Goal: Task Accomplishment & Management: Complete application form

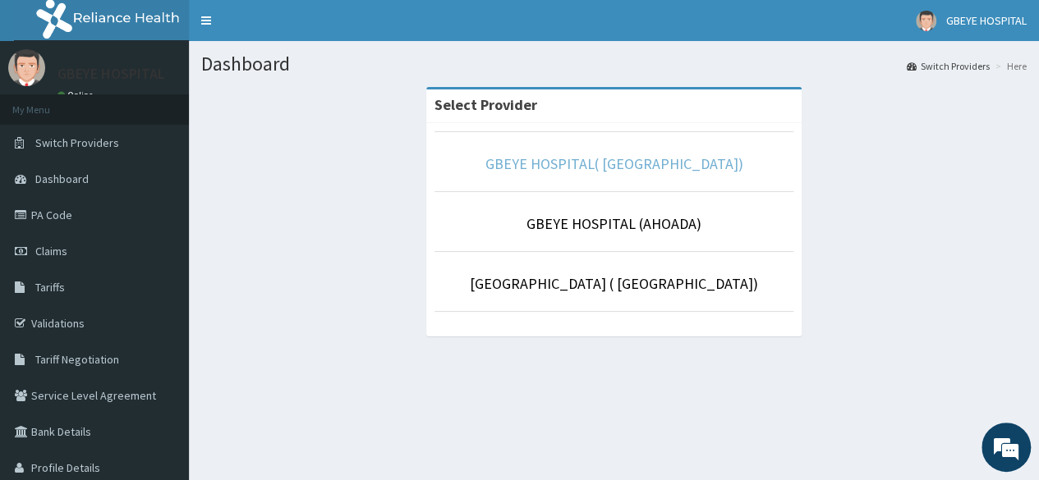
click at [682, 170] on link "GBEYE HOSPITAL( [GEOGRAPHIC_DATA])" at bounding box center [614, 163] width 258 height 19
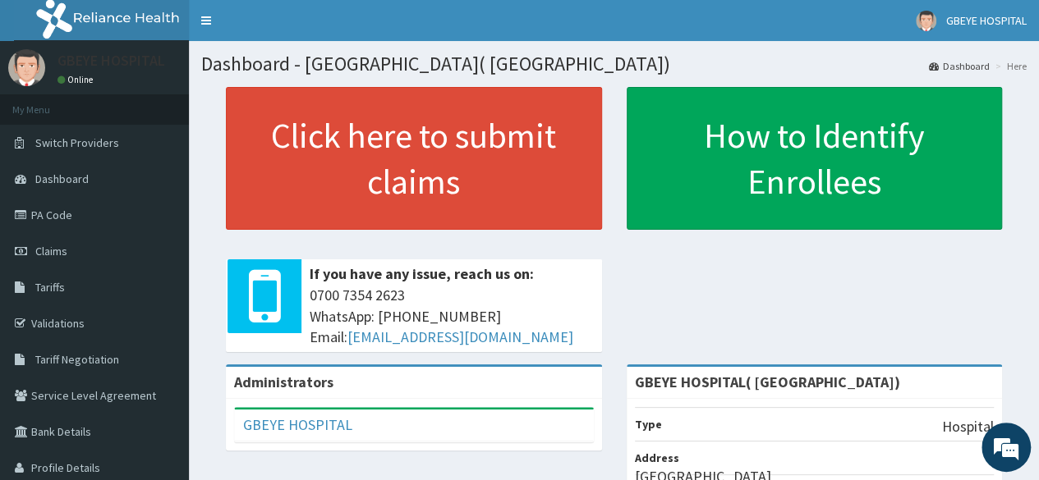
click at [46, 251] on span "Claims" at bounding box center [51, 251] width 32 height 15
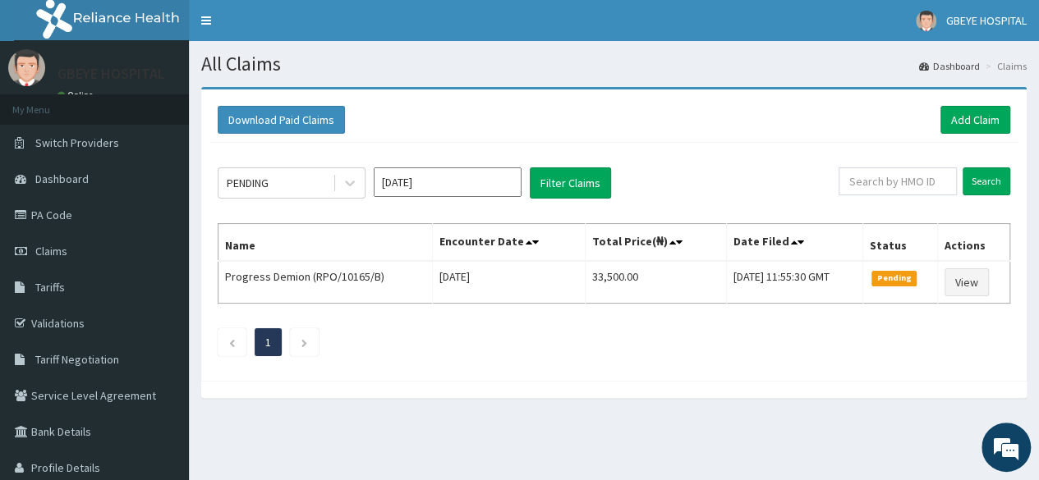
click at [486, 184] on input "Oct 2025" at bounding box center [448, 182] width 148 height 30
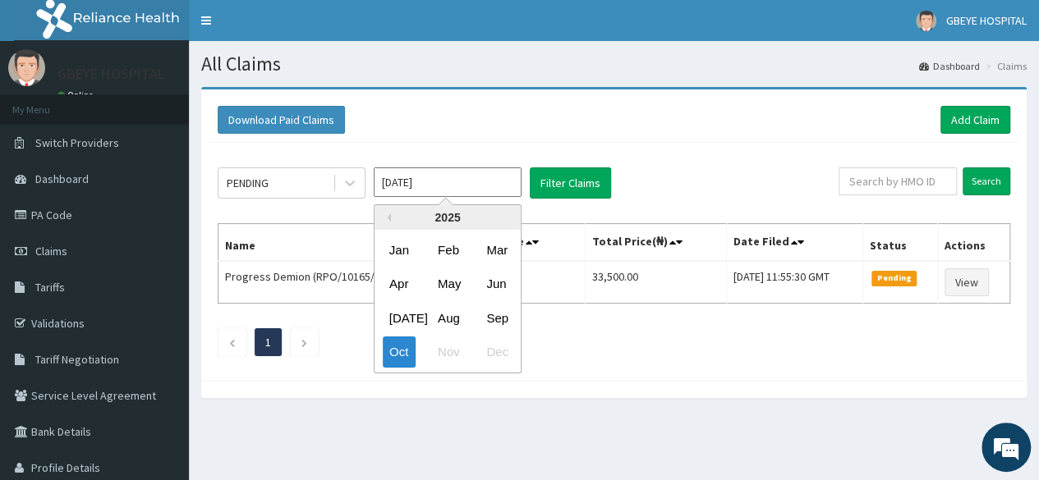
click at [681, 352] on ul "1" at bounding box center [614, 342] width 792 height 28
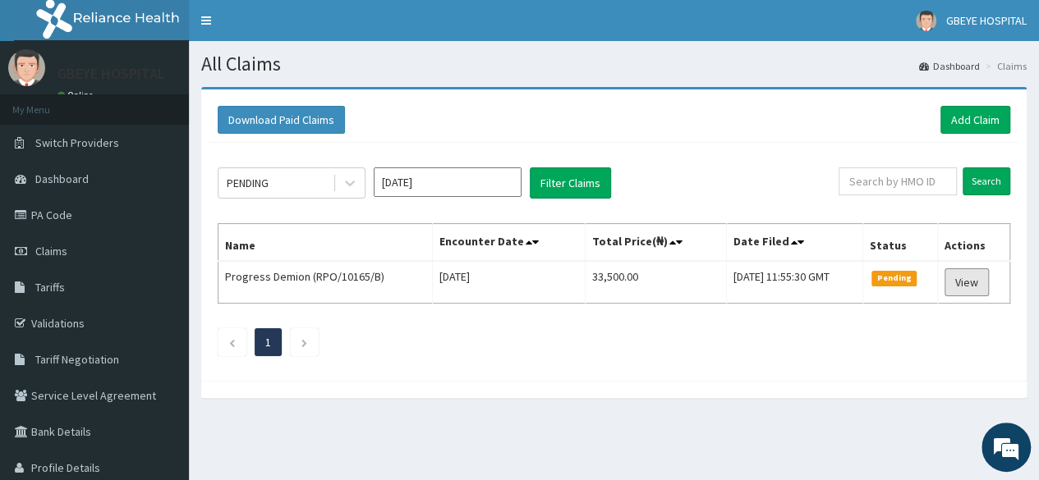
click at [975, 278] on link "View" at bounding box center [966, 282] width 44 height 28
click at [971, 122] on link "Add Claim" at bounding box center [975, 120] width 70 height 28
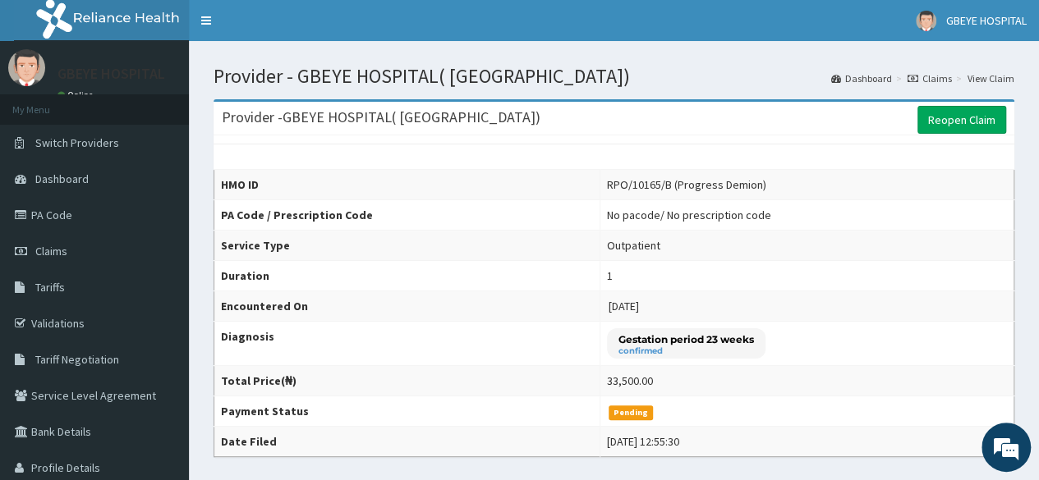
click at [76, 259] on link "Claims" at bounding box center [94, 251] width 189 height 36
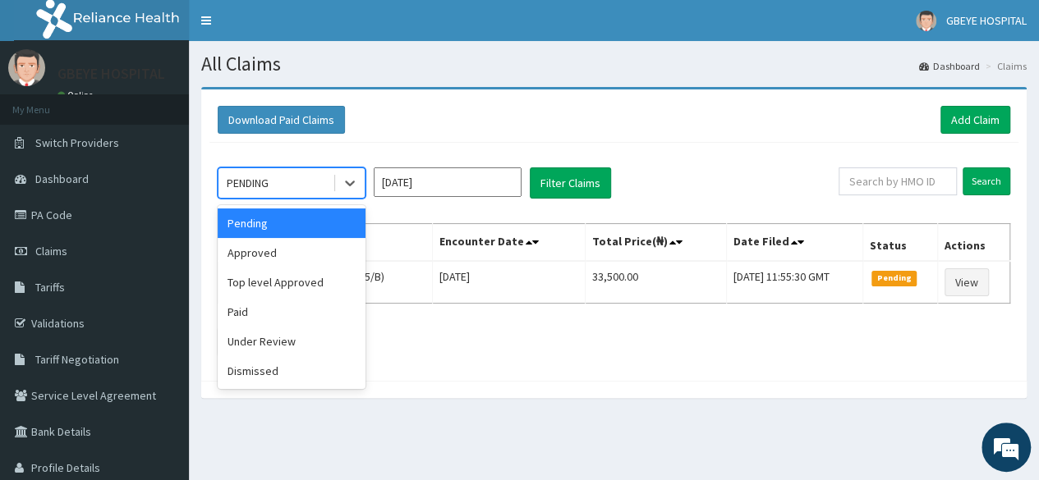
click at [291, 345] on div "Under Review" at bounding box center [292, 342] width 148 height 30
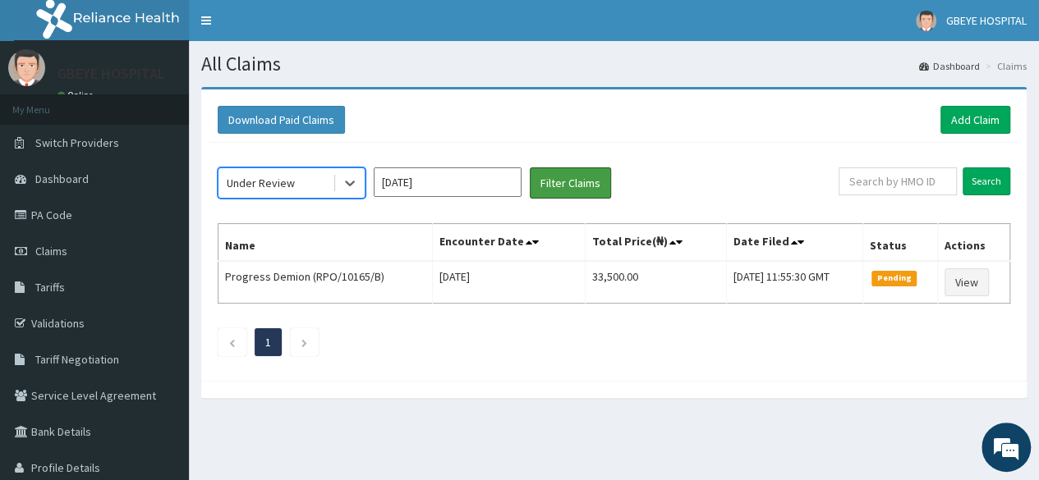
click at [586, 179] on button "Filter Claims" at bounding box center [570, 182] width 81 height 31
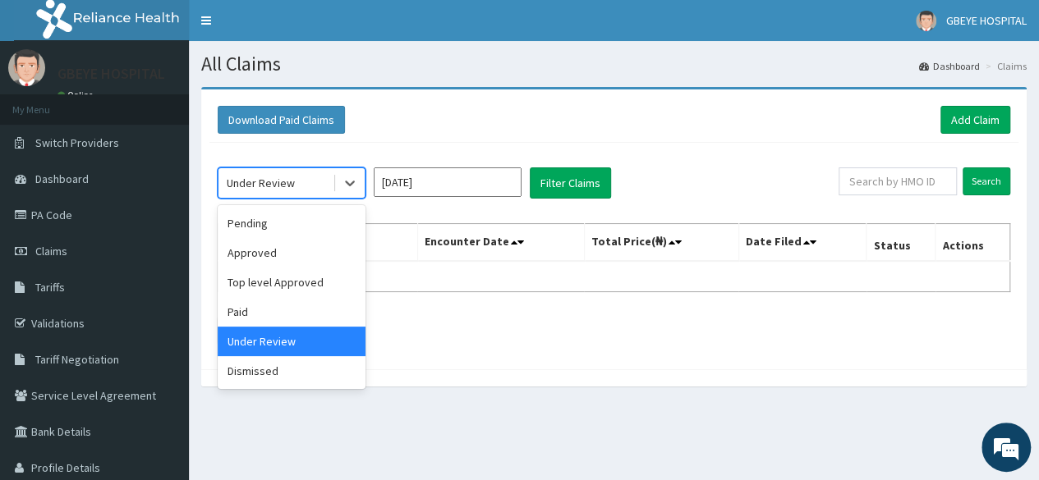
click at [291, 228] on div "Pending" at bounding box center [292, 224] width 148 height 30
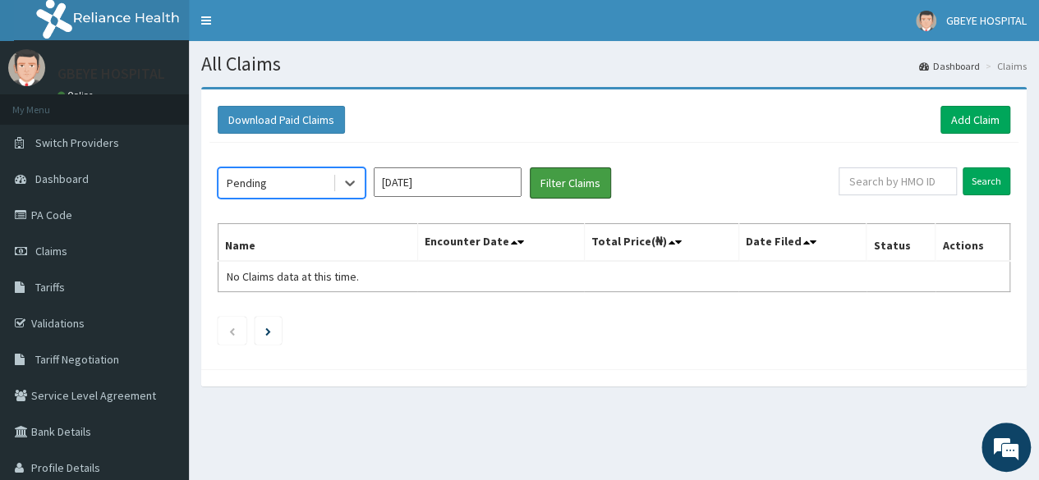
click at [568, 179] on button "Filter Claims" at bounding box center [570, 182] width 81 height 31
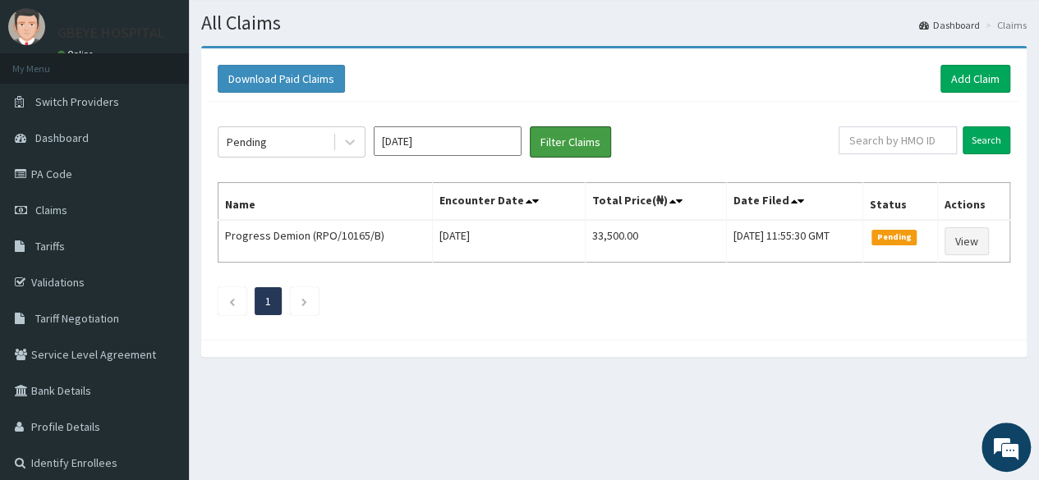
scroll to position [28, 0]
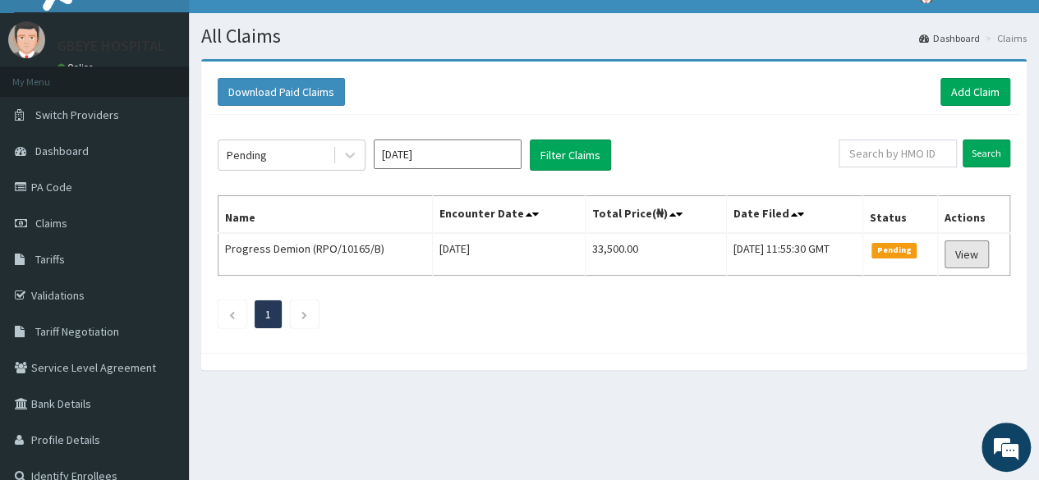
click at [970, 255] on link "View" at bounding box center [966, 255] width 44 height 28
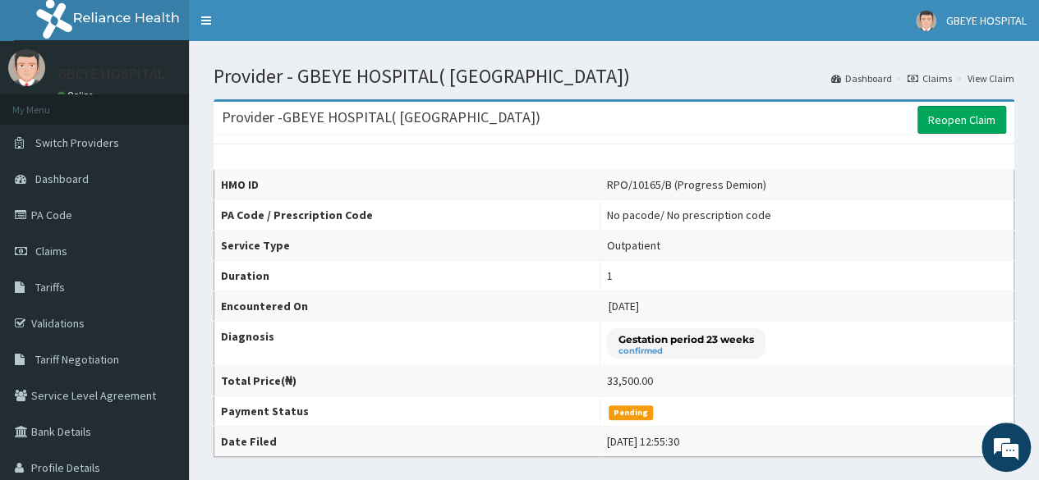
click at [55, 177] on span "Dashboard" at bounding box center [61, 179] width 53 height 15
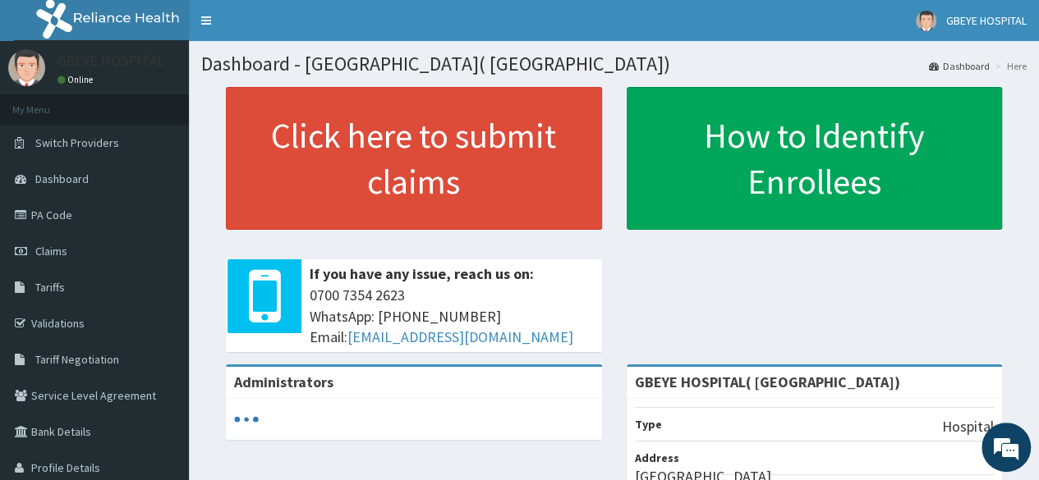
click at [38, 220] on link "PA Code" at bounding box center [94, 215] width 189 height 36
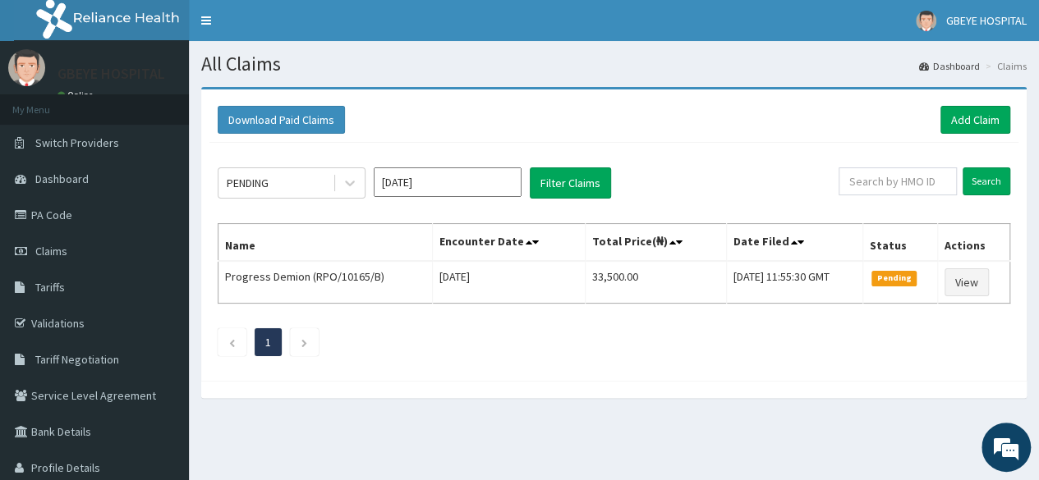
click at [306, 345] on icon "Next page" at bounding box center [304, 343] width 7 height 10
click at [54, 218] on link "PA Code" at bounding box center [94, 215] width 189 height 36
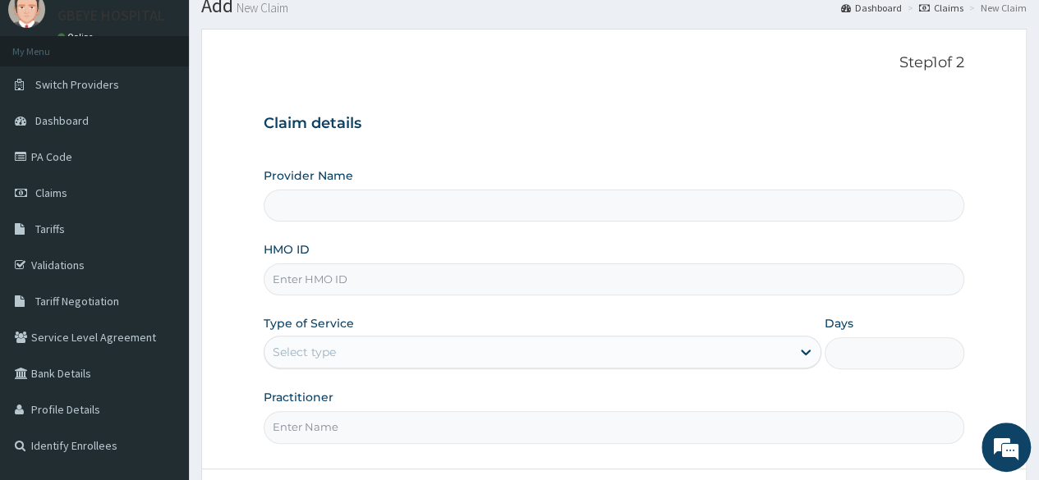
scroll to position [56, 0]
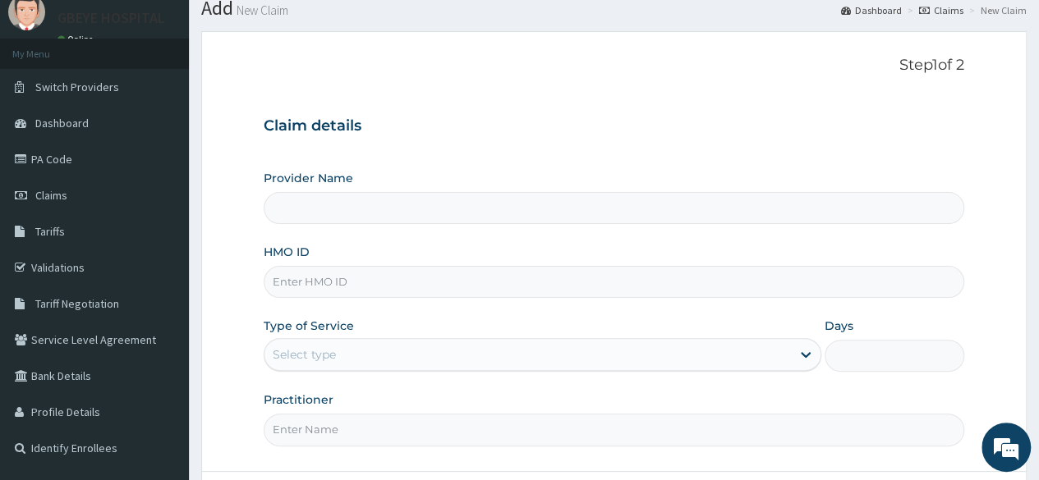
type input "GBEYE HOSPITAL( OMOKU)"
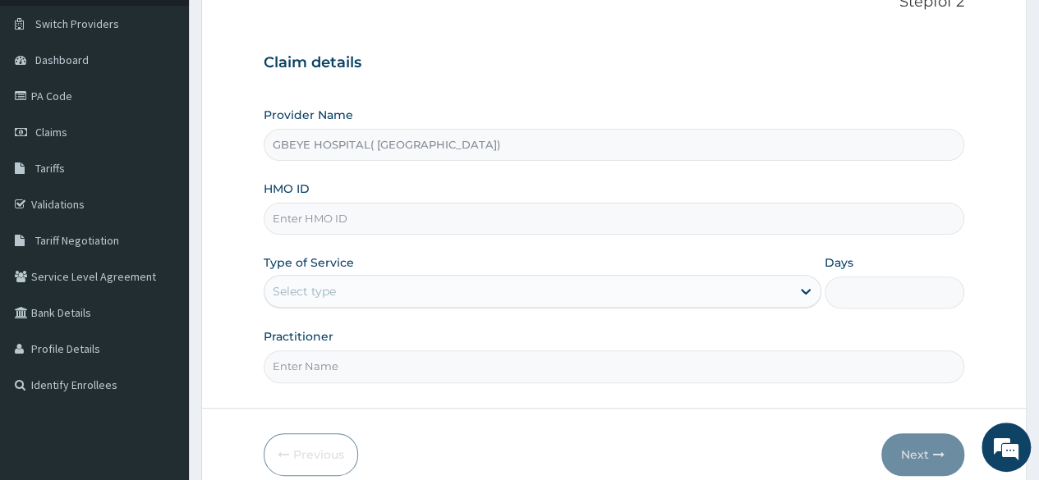
scroll to position [120, 0]
click at [663, 218] on input "HMO ID" at bounding box center [614, 218] width 700 height 32
paste input "rpo/10226/b"
type input "rpo/10226/b"
click at [223, 333] on form "Step 1 of 2 Claim details Provider Name GBEYE HOSPITAL( OMOKU) HMO ID rpo/10226…" at bounding box center [613, 233] width 825 height 533
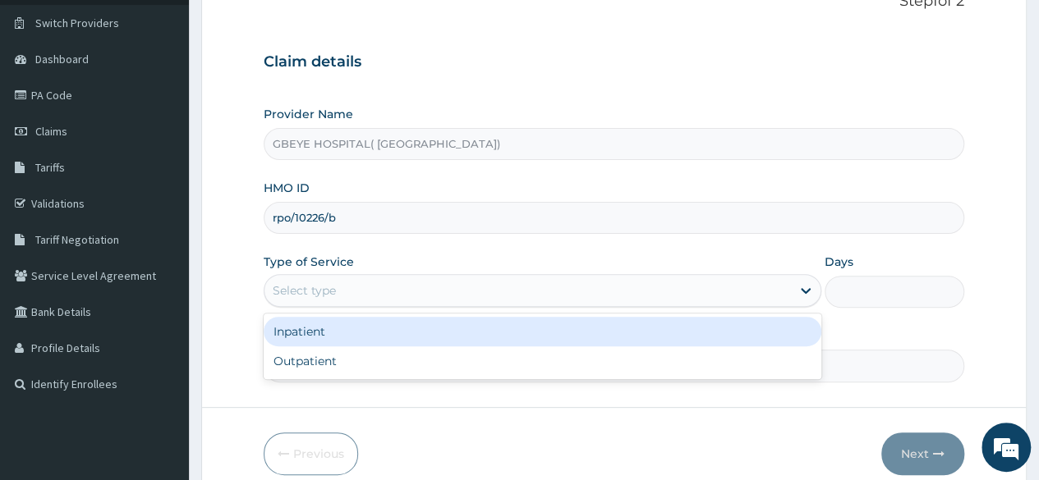
click at [509, 367] on div "Outpatient" at bounding box center [542, 361] width 557 height 30
type input "1"
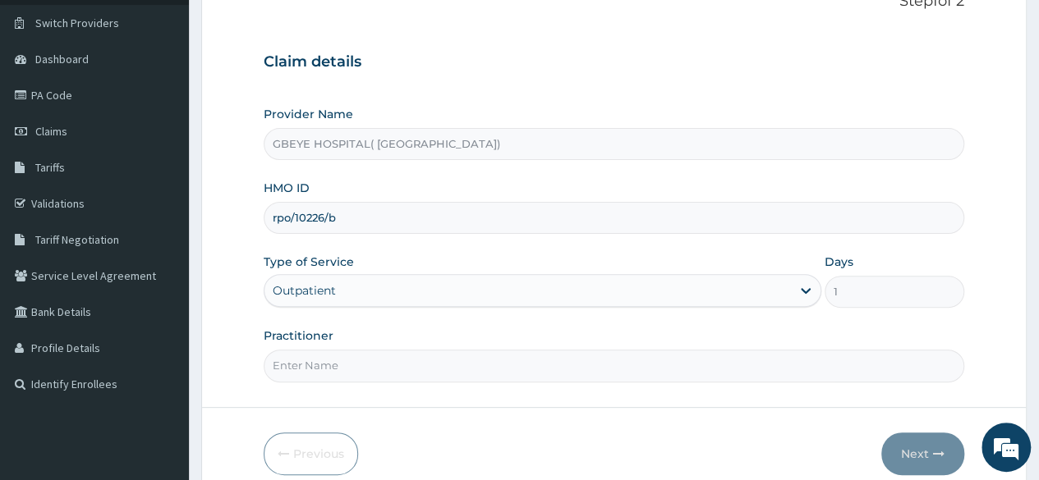
click at [524, 368] on input "Practitioner" at bounding box center [614, 366] width 700 height 32
type input "DANAGOGO"
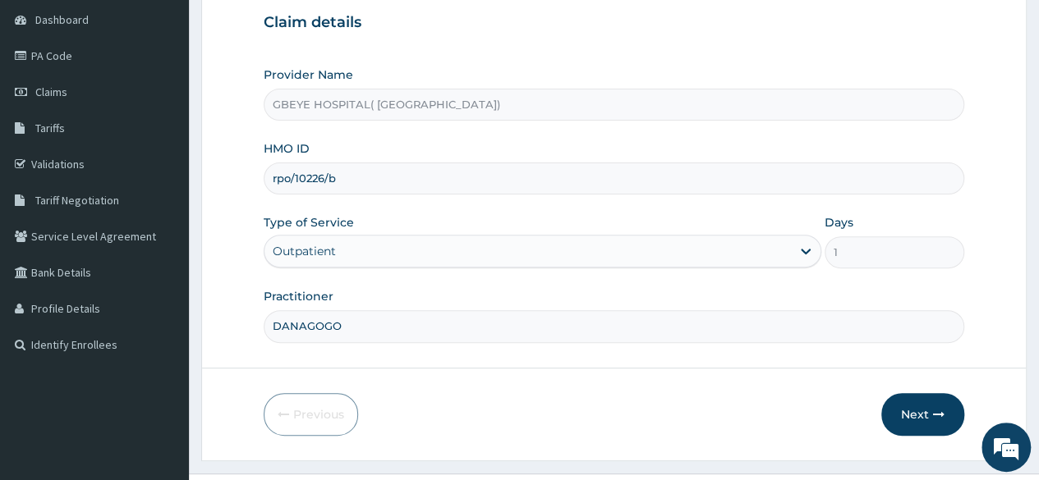
scroll to position [190, 0]
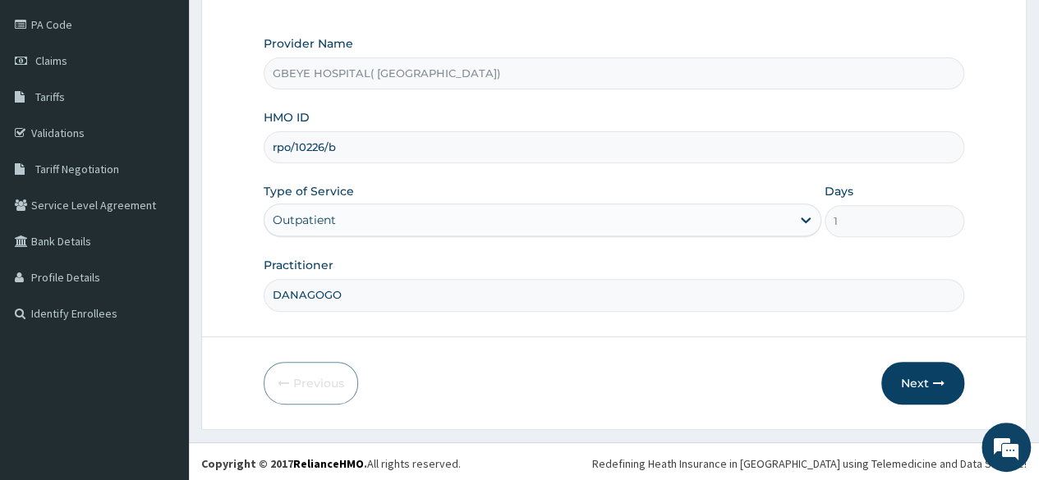
click at [938, 390] on button "Next" at bounding box center [922, 383] width 83 height 43
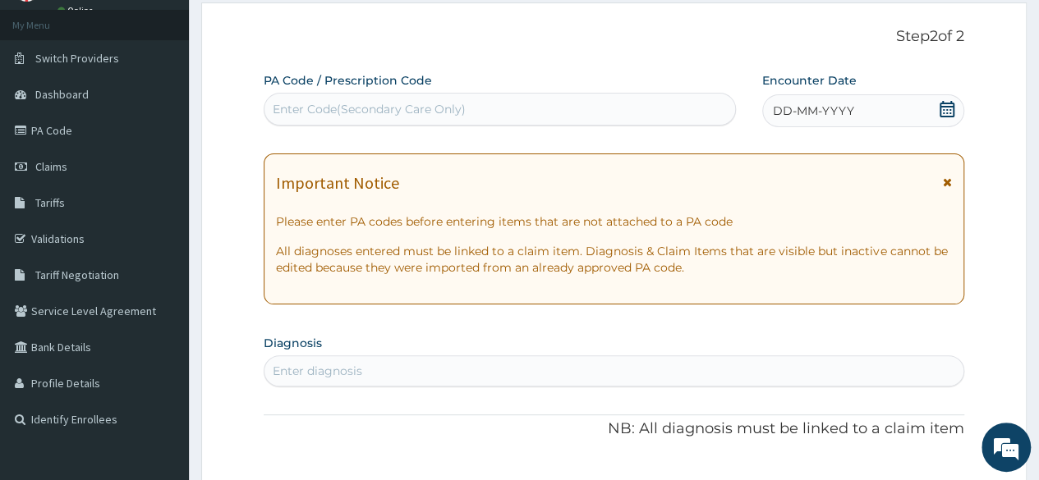
scroll to position [0, 0]
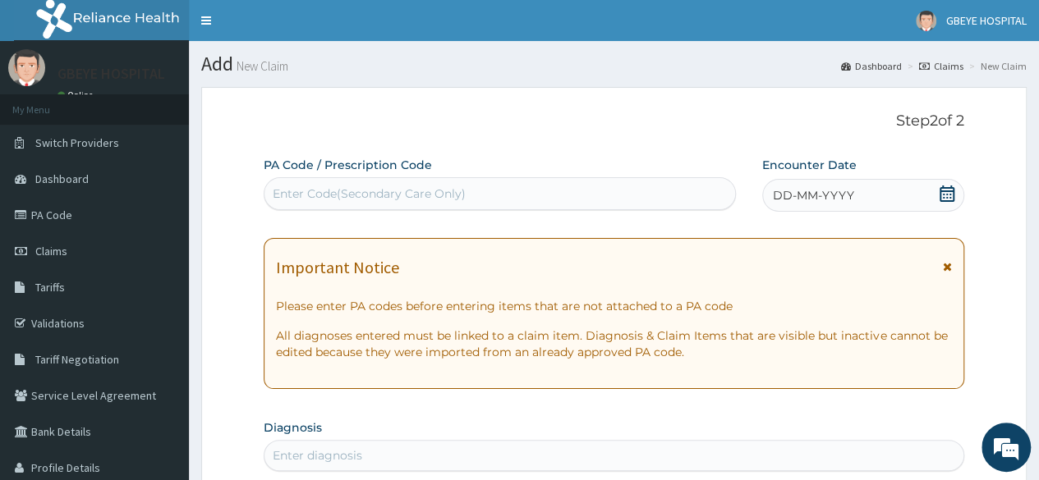
click at [944, 196] on icon at bounding box center [946, 194] width 15 height 16
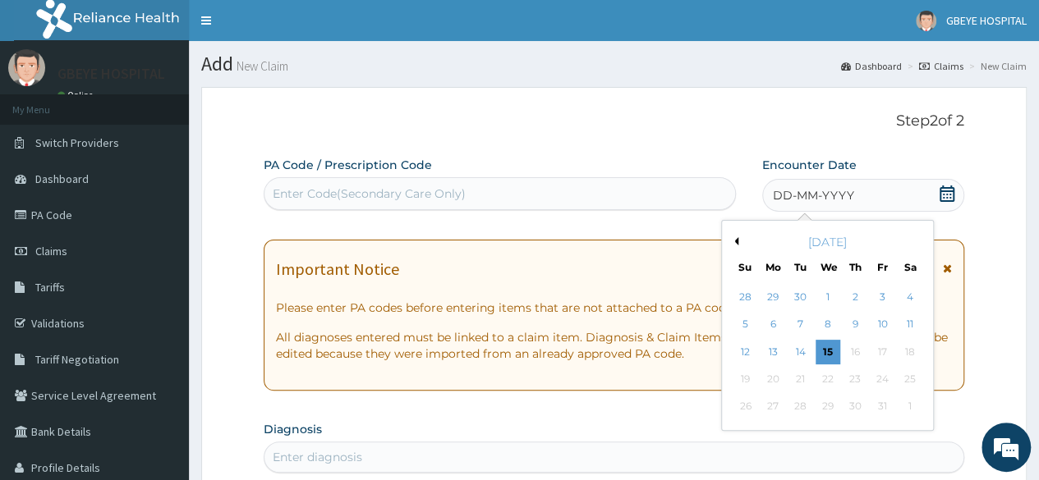
click at [799, 319] on div "7" at bounding box center [799, 325] width 25 height 25
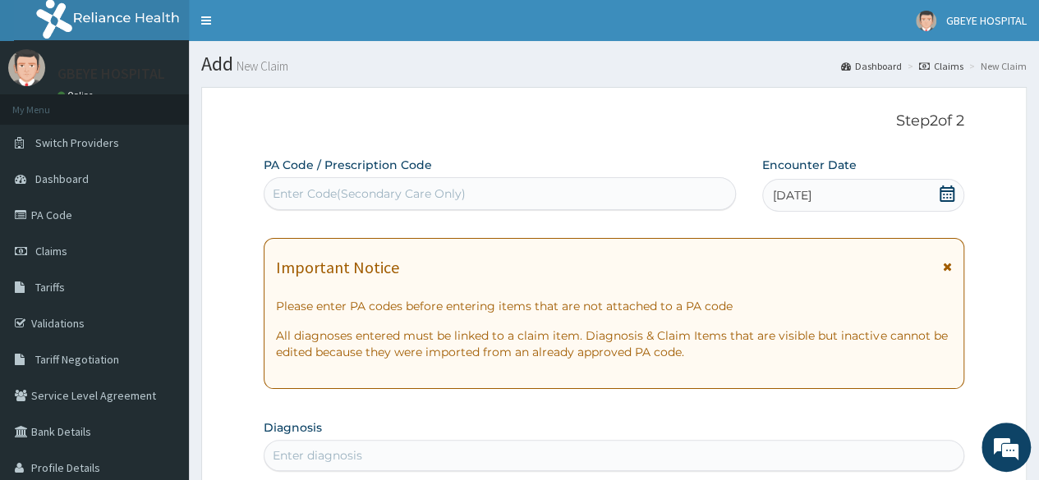
click at [290, 198] on div "Enter Code(Secondary Care Only)" at bounding box center [369, 194] width 193 height 16
paste input "PA/EF6D1C"
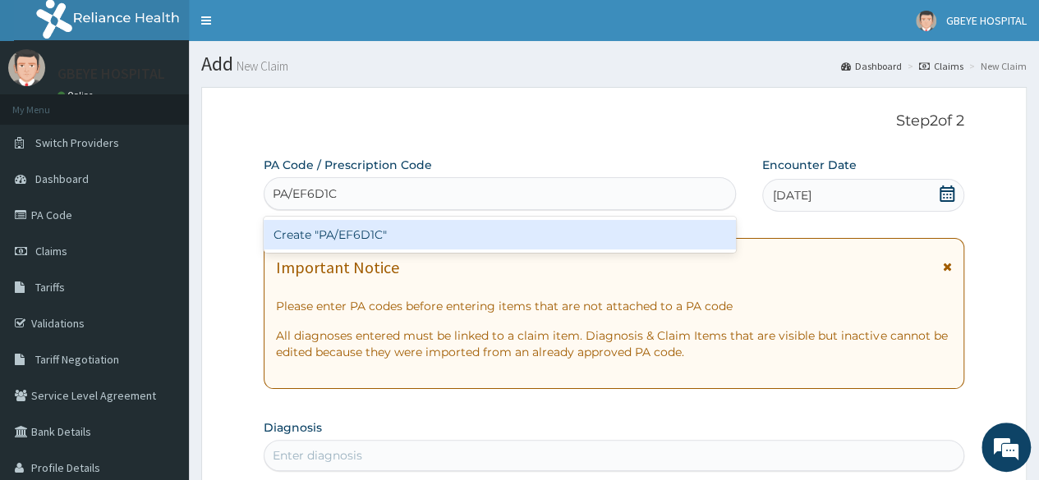
type input "PA/EF6D1C"
click at [488, 130] on p "Step 2 of 2" at bounding box center [614, 121] width 700 height 18
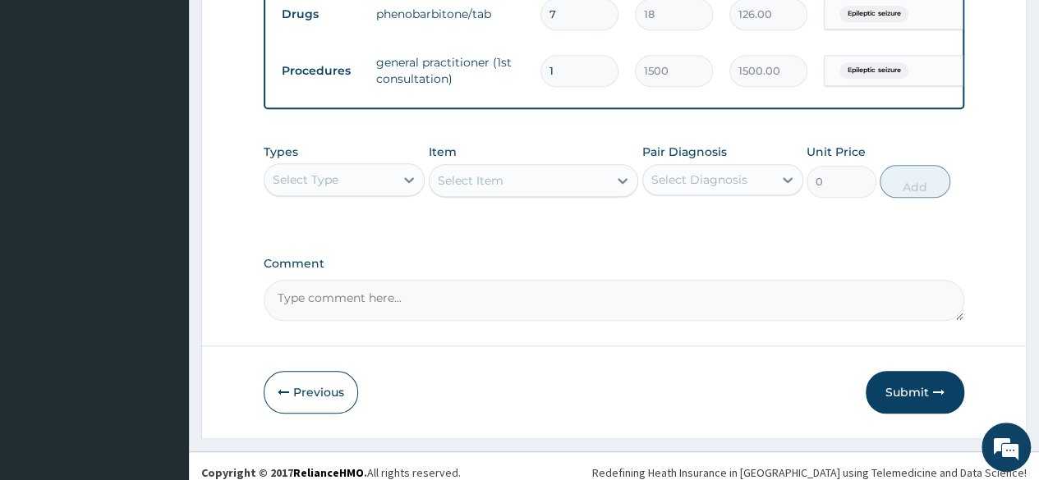
scroll to position [749, 0]
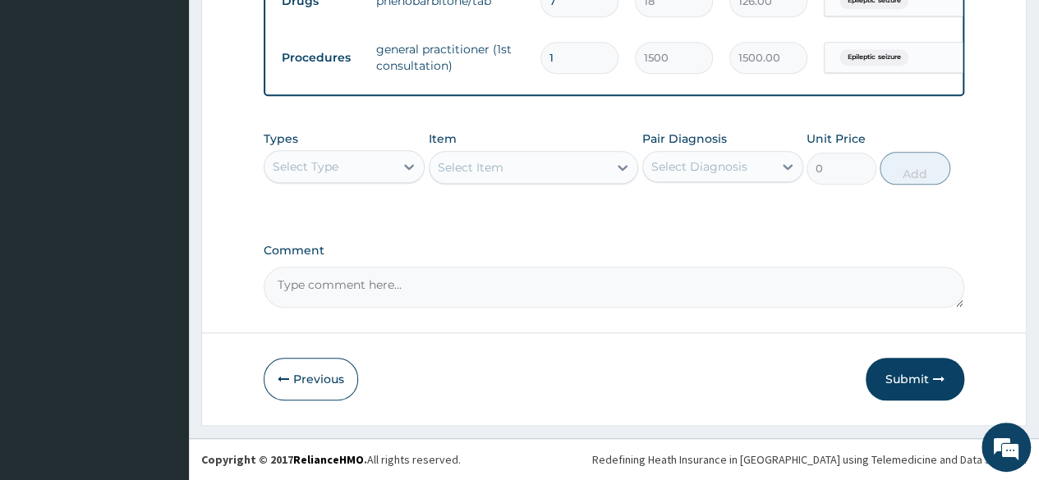
click at [925, 381] on button "Submit" at bounding box center [914, 379] width 99 height 43
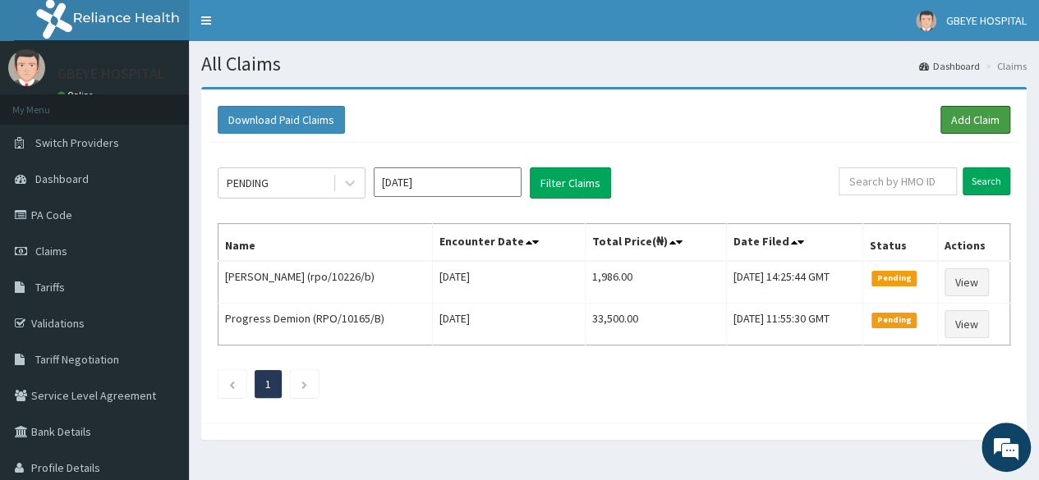
click at [978, 116] on link "Add Claim" at bounding box center [975, 120] width 70 height 28
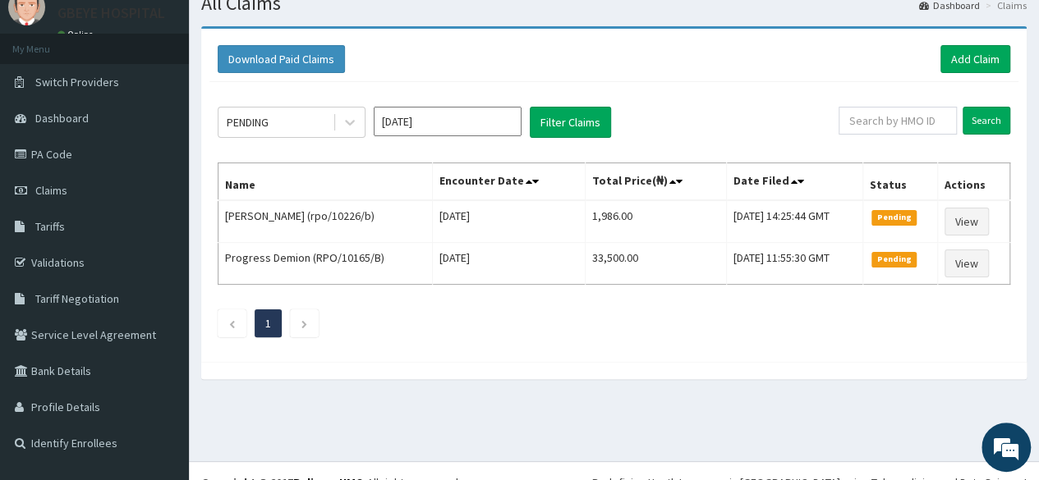
scroll to position [59, 0]
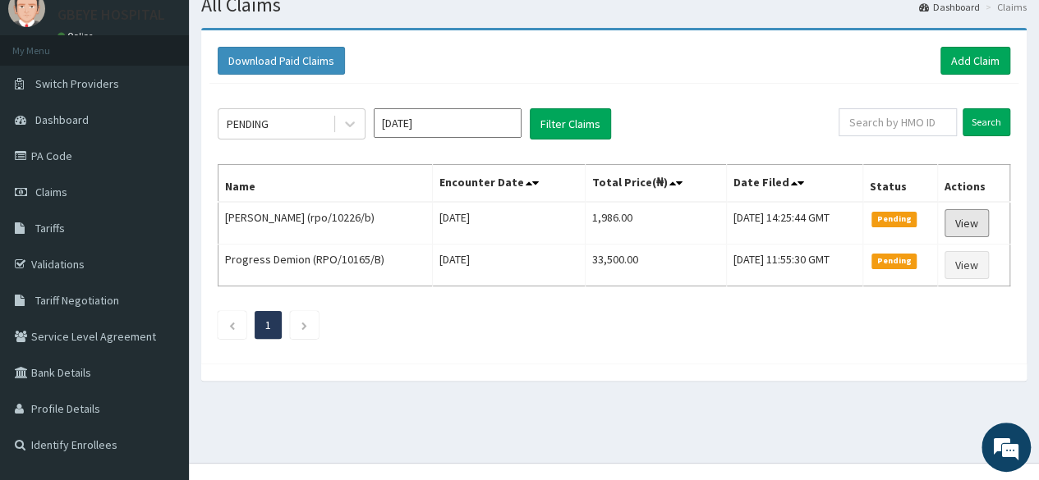
click at [980, 225] on link "View" at bounding box center [966, 223] width 44 height 28
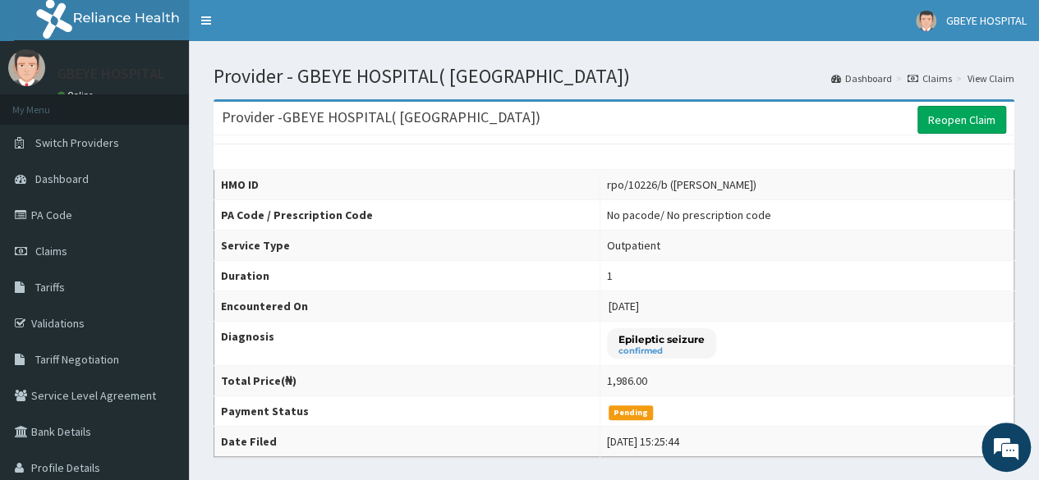
click at [88, 230] on link "PA Code" at bounding box center [94, 215] width 189 height 36
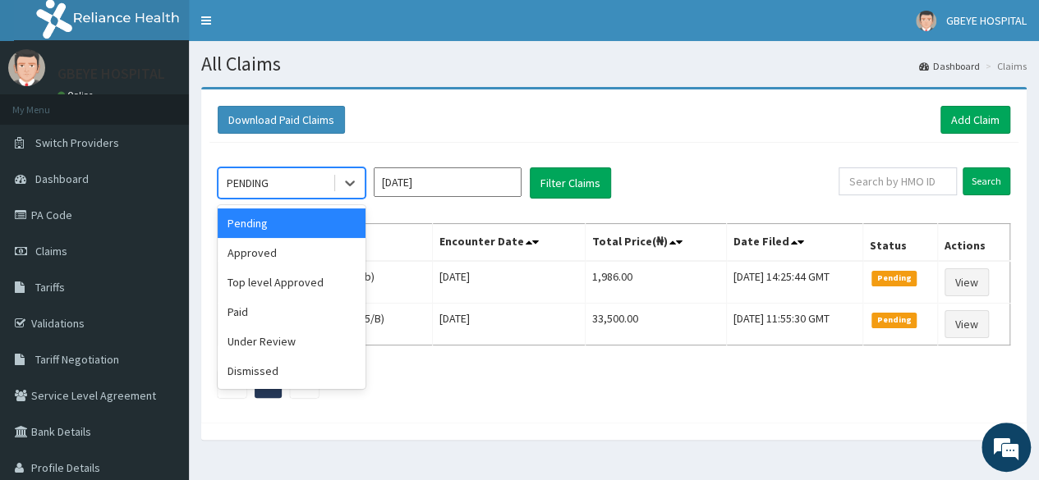
click at [303, 312] on div "Paid" at bounding box center [292, 312] width 148 height 30
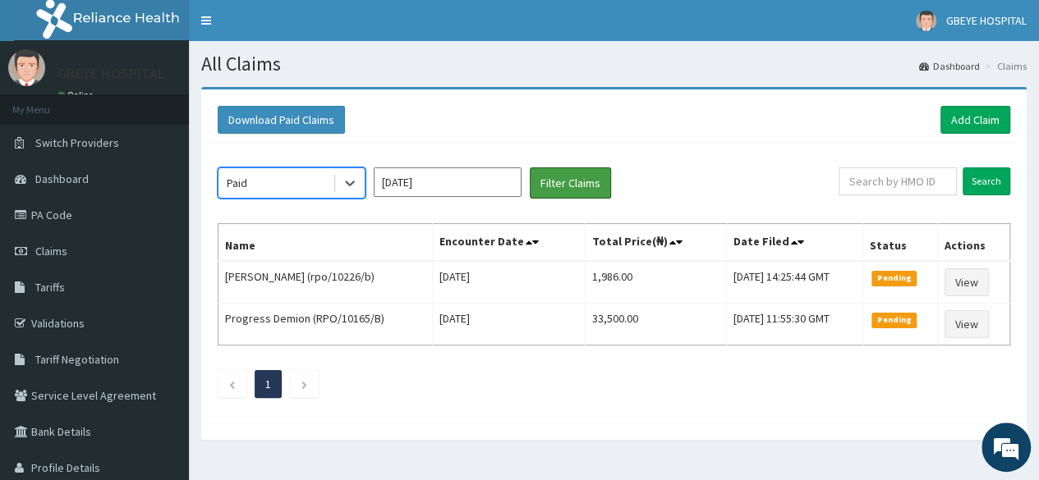
click at [590, 192] on button "Filter Claims" at bounding box center [570, 182] width 81 height 31
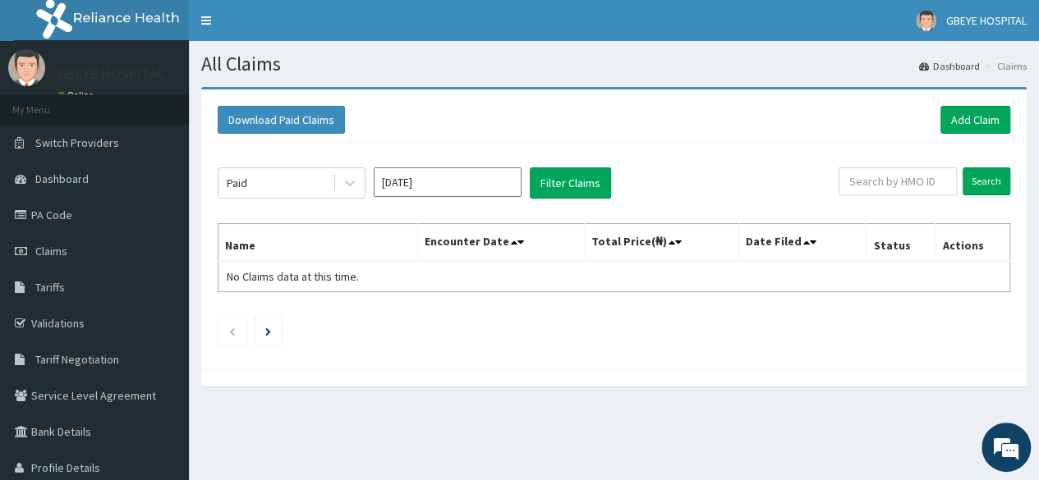
click at [455, 183] on input "Oct 2025" at bounding box center [448, 182] width 148 height 30
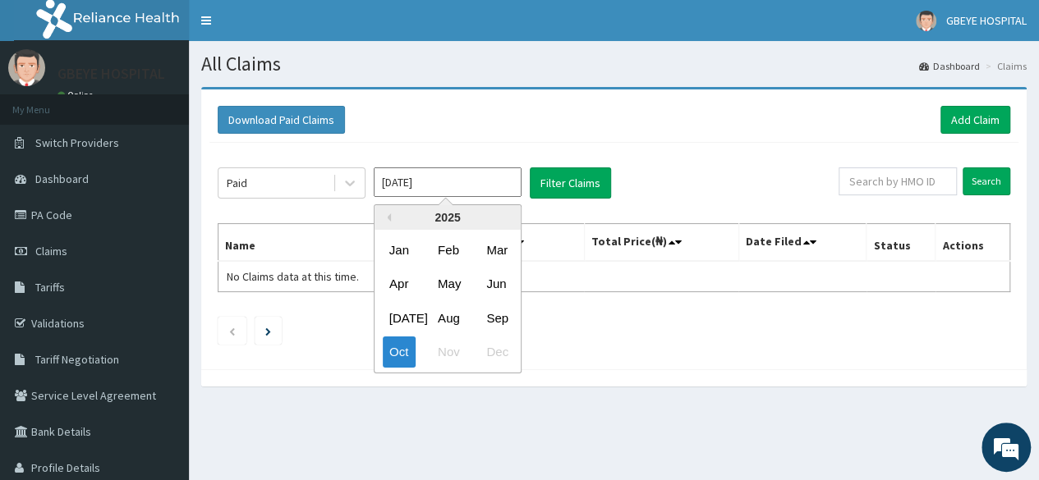
click at [498, 323] on div "Sep" at bounding box center [495, 318] width 33 height 30
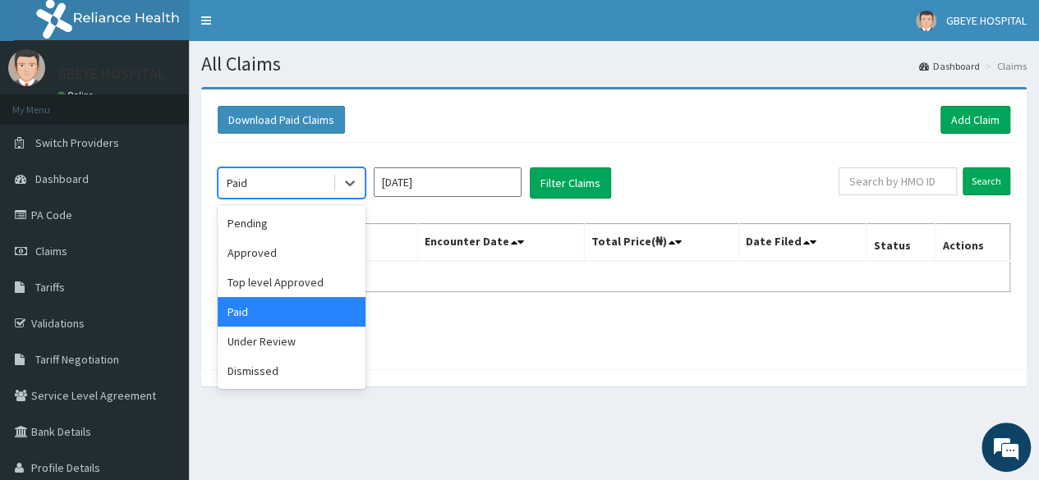
click at [303, 223] on div "Pending" at bounding box center [292, 224] width 148 height 30
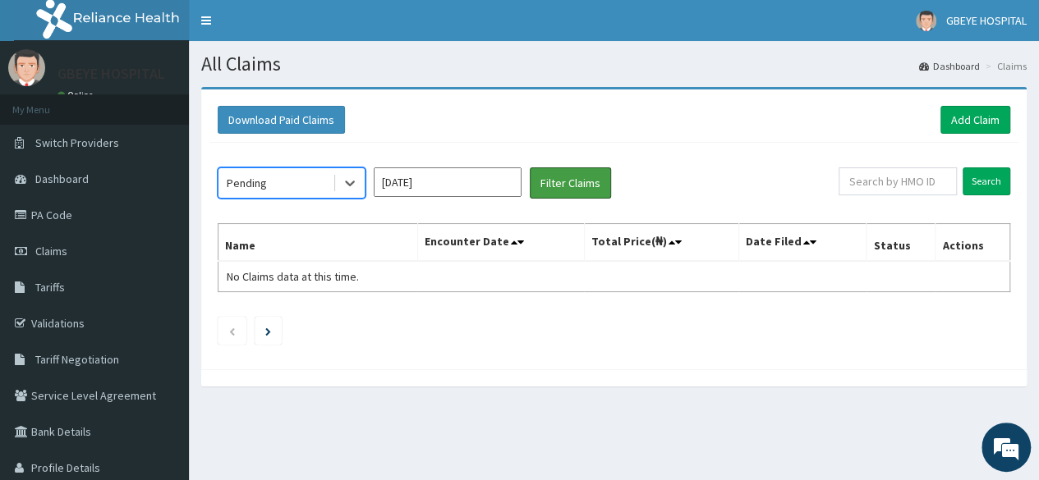
click at [572, 169] on button "Filter Claims" at bounding box center [570, 182] width 81 height 31
click at [578, 186] on button "Filter Claims" at bounding box center [570, 182] width 81 height 31
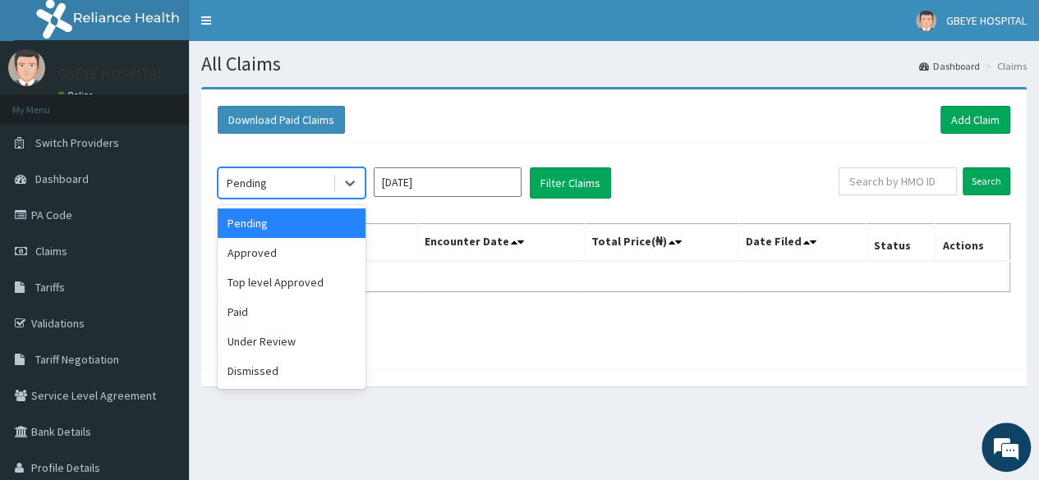
click at [296, 254] on div "Approved" at bounding box center [292, 253] width 148 height 30
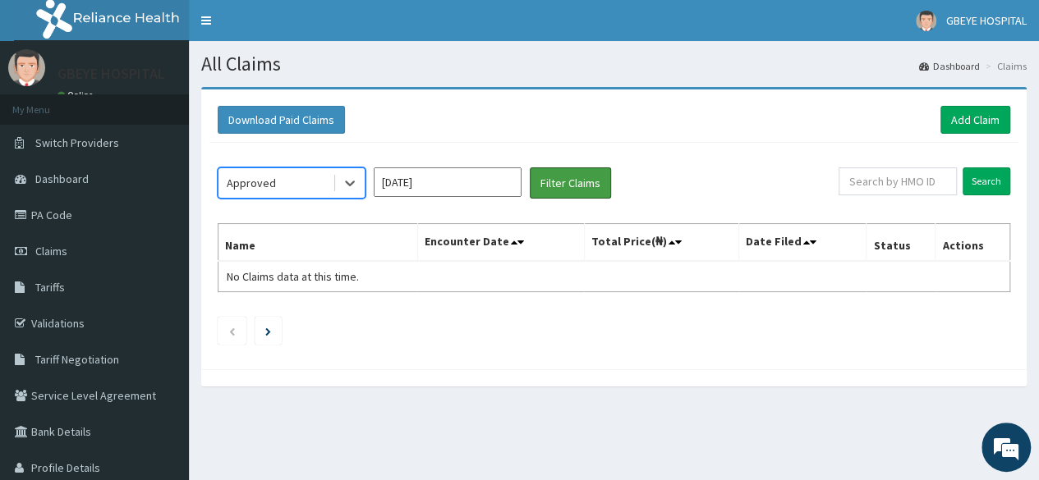
click at [560, 177] on button "Filter Claims" at bounding box center [570, 182] width 81 height 31
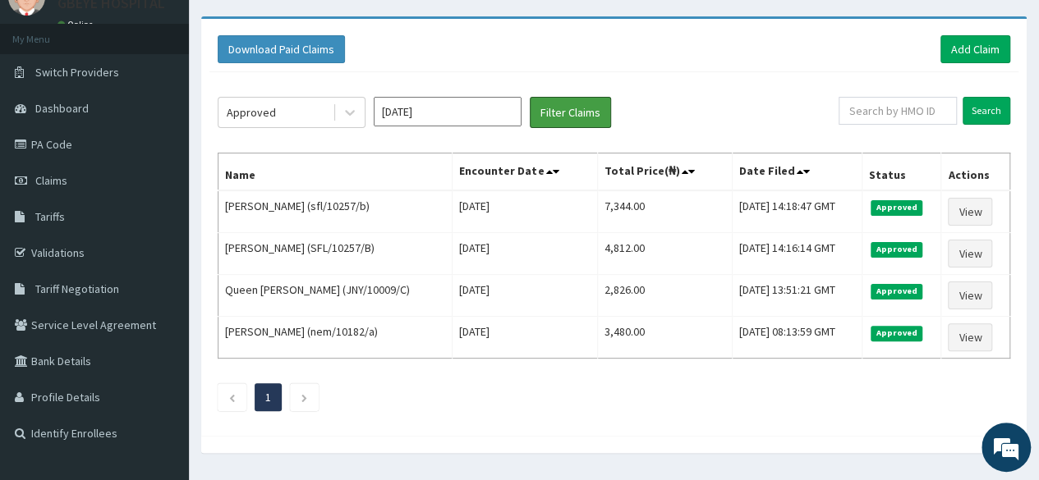
scroll to position [84, 0]
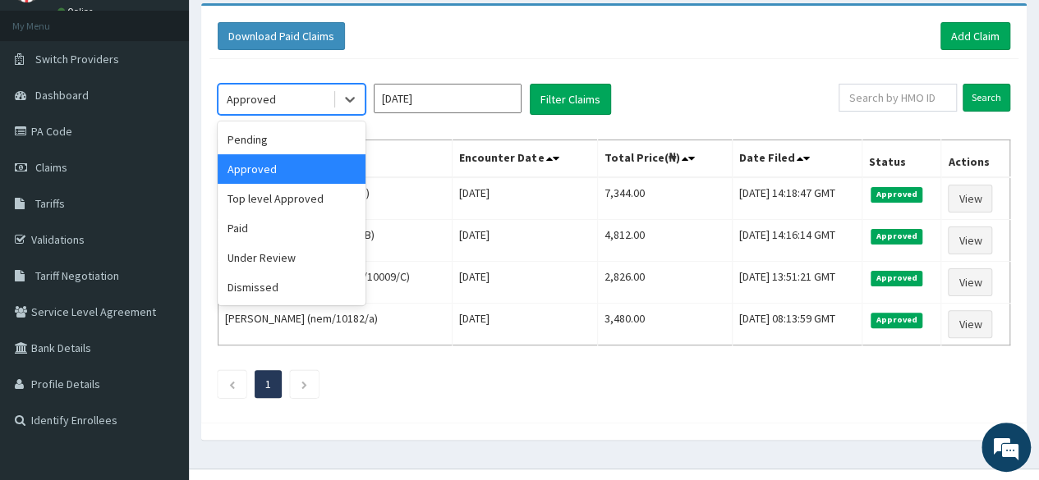
click at [315, 236] on div "Paid" at bounding box center [292, 228] width 148 height 30
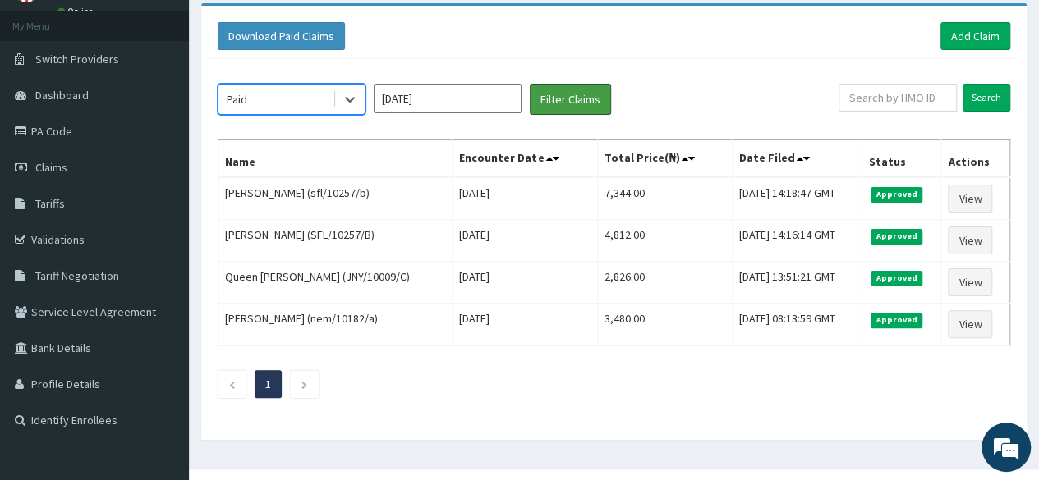
click at [563, 103] on button "Filter Claims" at bounding box center [570, 99] width 81 height 31
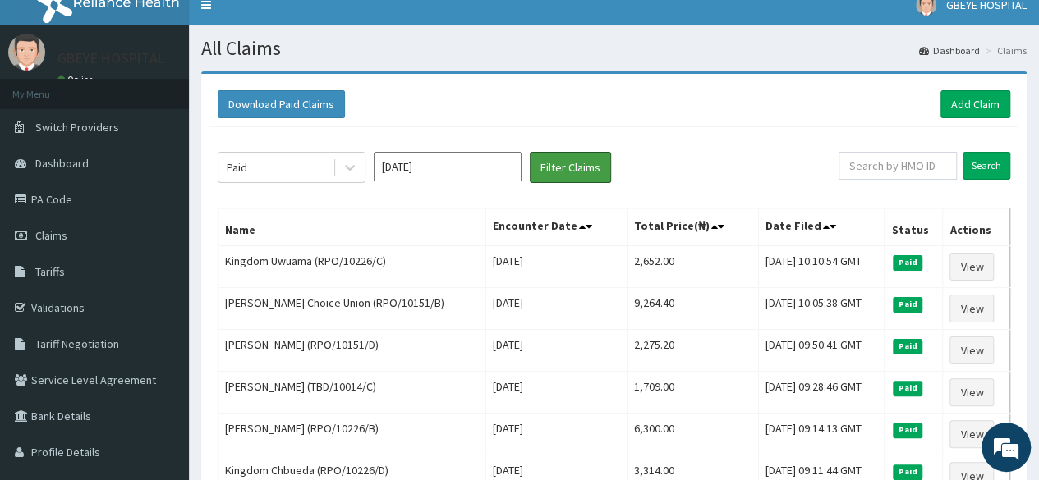
scroll to position [0, 0]
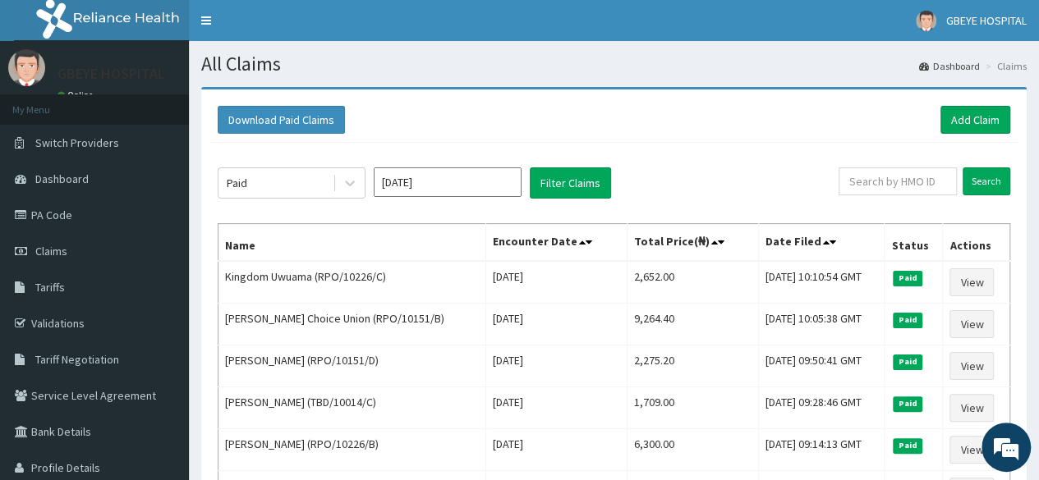
click at [475, 178] on input "Sep 2025" at bounding box center [448, 182] width 148 height 30
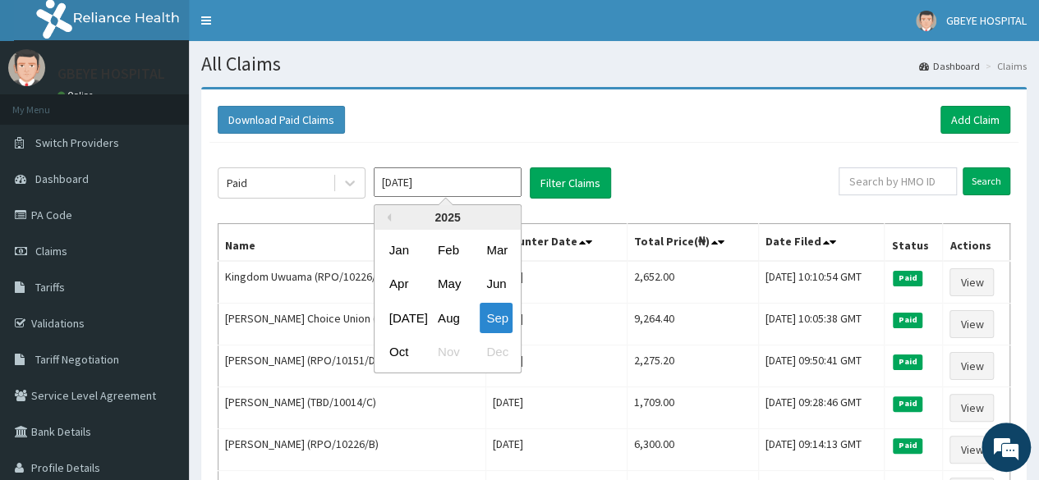
click at [406, 356] on div "Oct" at bounding box center [399, 352] width 33 height 30
type input "[DATE]"
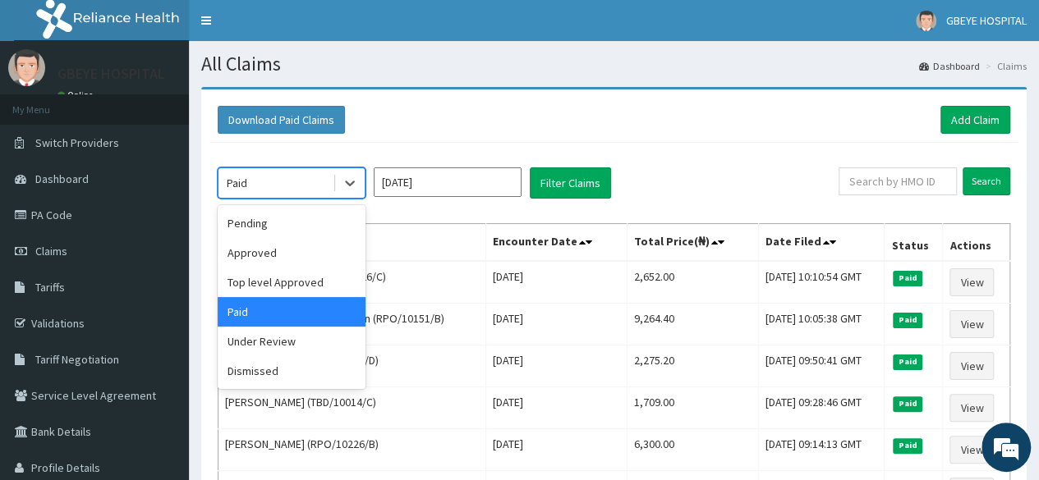
click at [67, 224] on link "PA Code" at bounding box center [94, 215] width 189 height 36
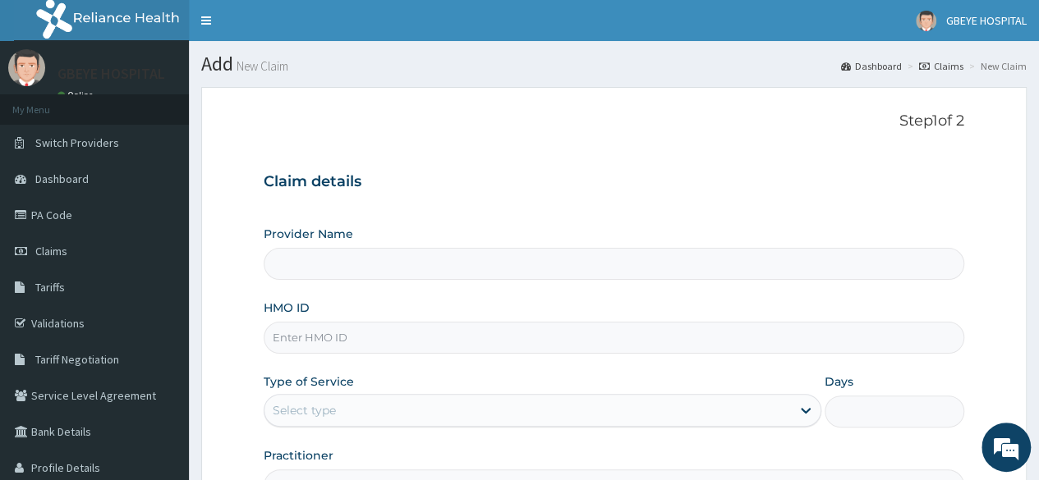
click at [448, 264] on input "Provider Name" at bounding box center [614, 264] width 700 height 32
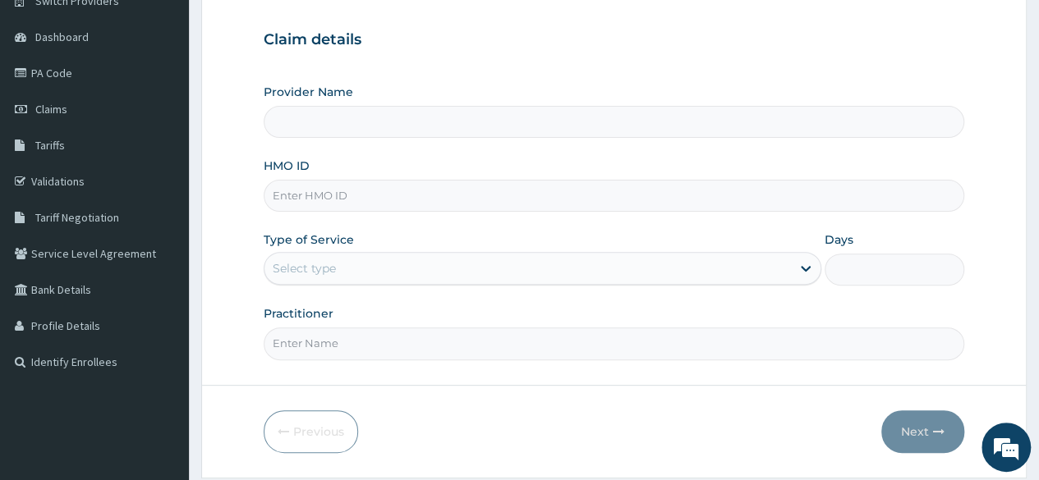
type input "GBEYE HOSPITAL( [GEOGRAPHIC_DATA])"
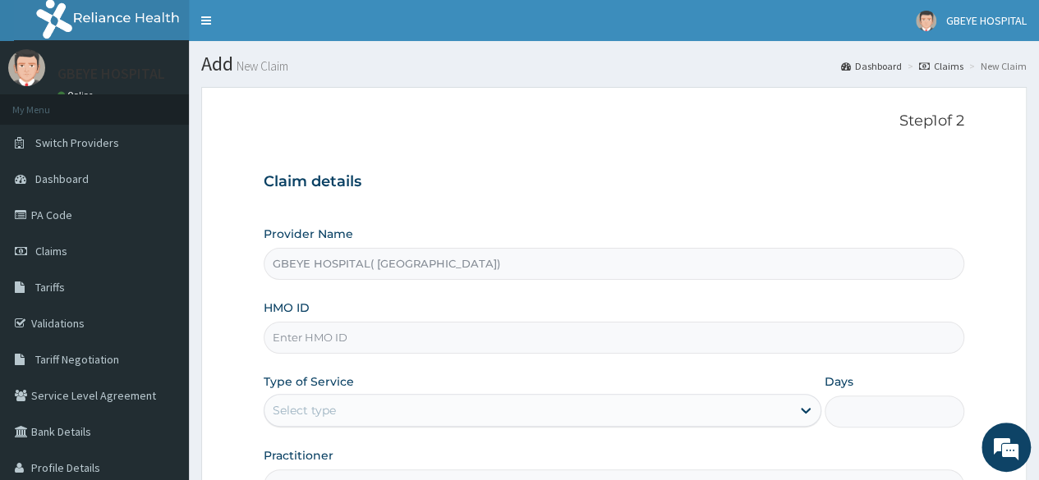
click at [896, 334] on input "HMO ID" at bounding box center [614, 338] width 700 height 32
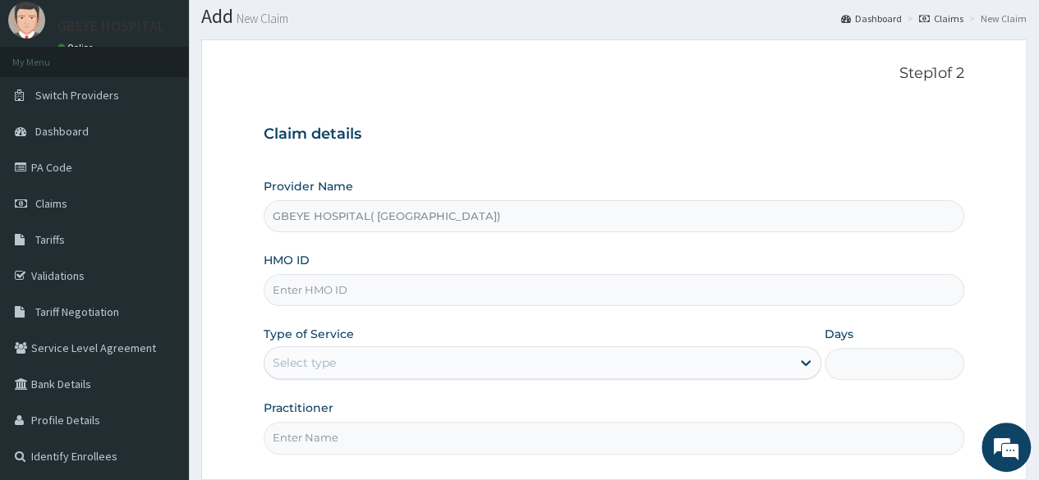
scroll to position [67, 0]
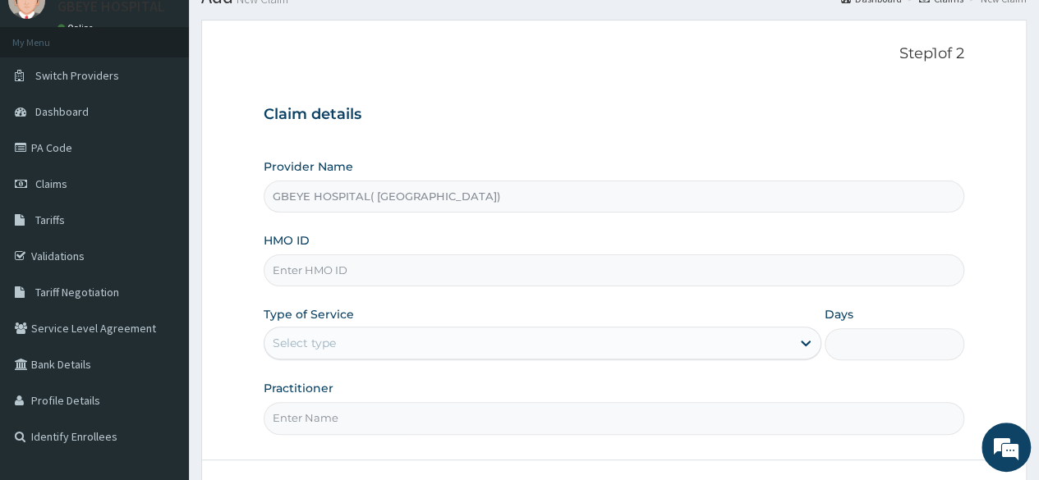
click at [399, 276] on input "HMO ID" at bounding box center [614, 271] width 700 height 32
paste input "rpo/10226/b"
type input "rpo/10226/b"
click at [927, 120] on h3 "Claim details" at bounding box center [614, 115] width 700 height 18
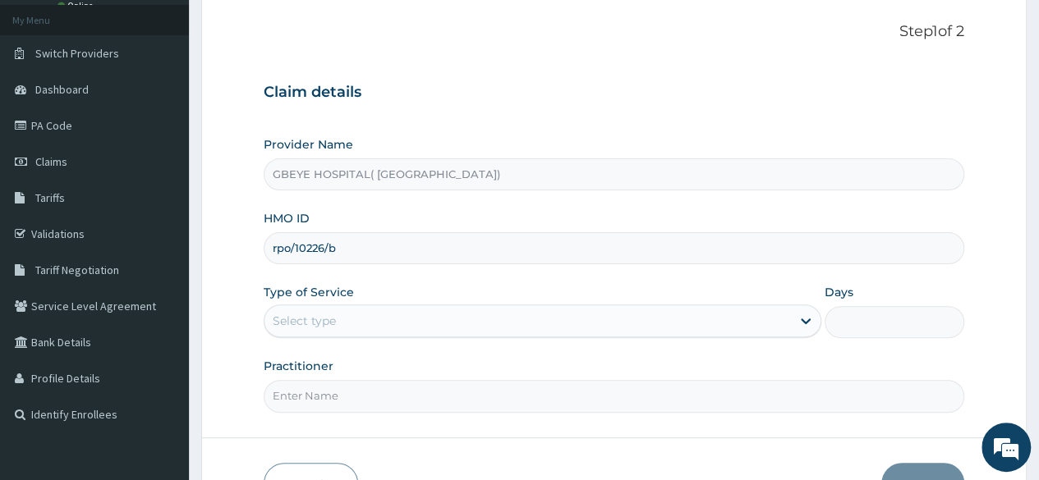
scroll to position [97, 0]
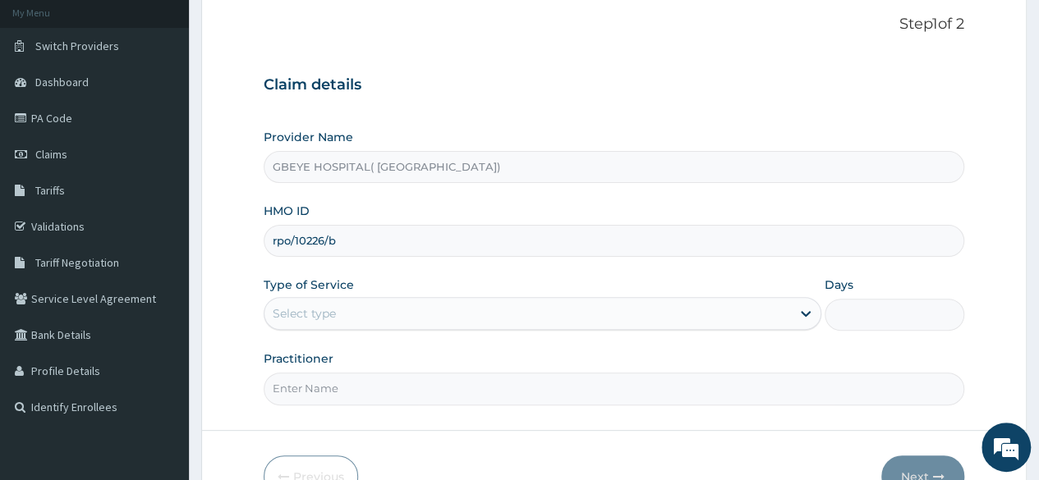
click at [895, 166] on input "GBEYE HOSPITAL( OMOKU)" at bounding box center [614, 167] width 700 height 32
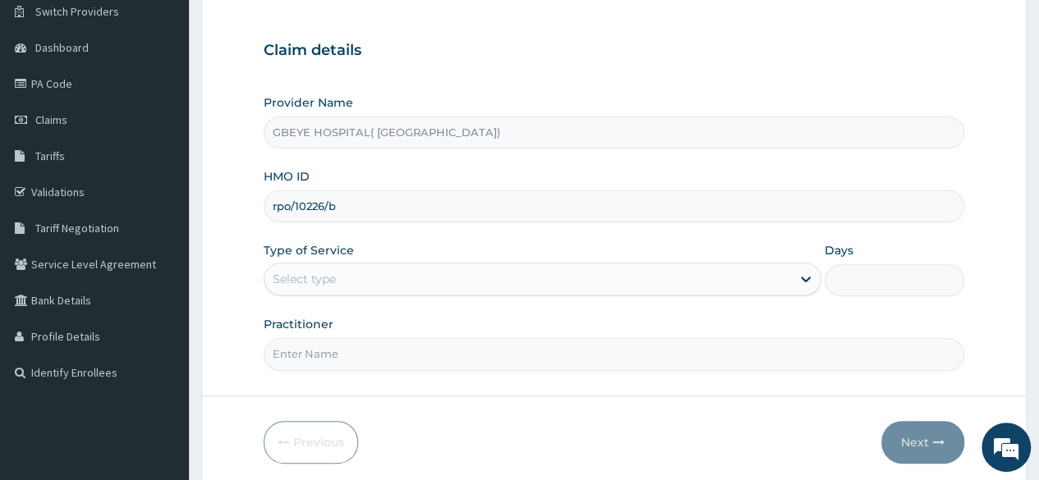
scroll to position [133, 0]
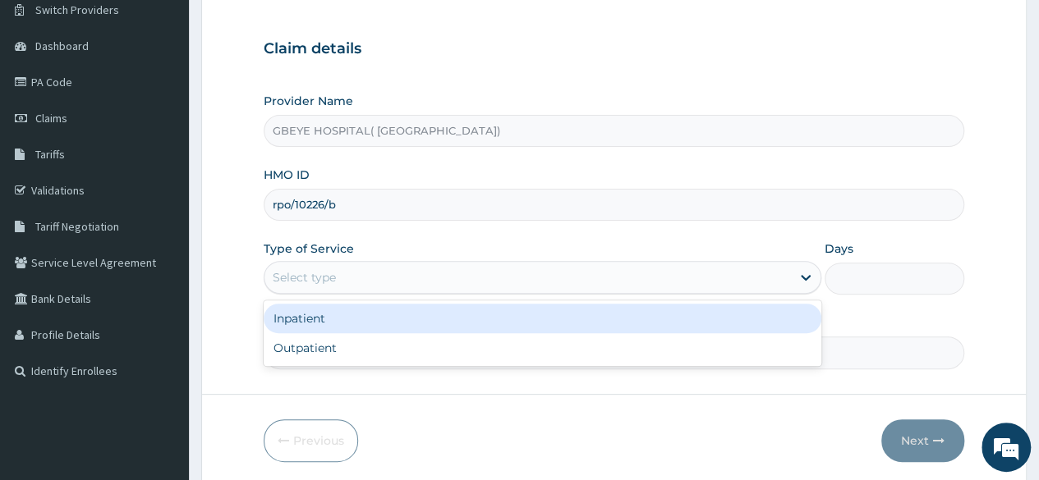
click at [487, 356] on div "Outpatient" at bounding box center [542, 348] width 557 height 30
type input "1"
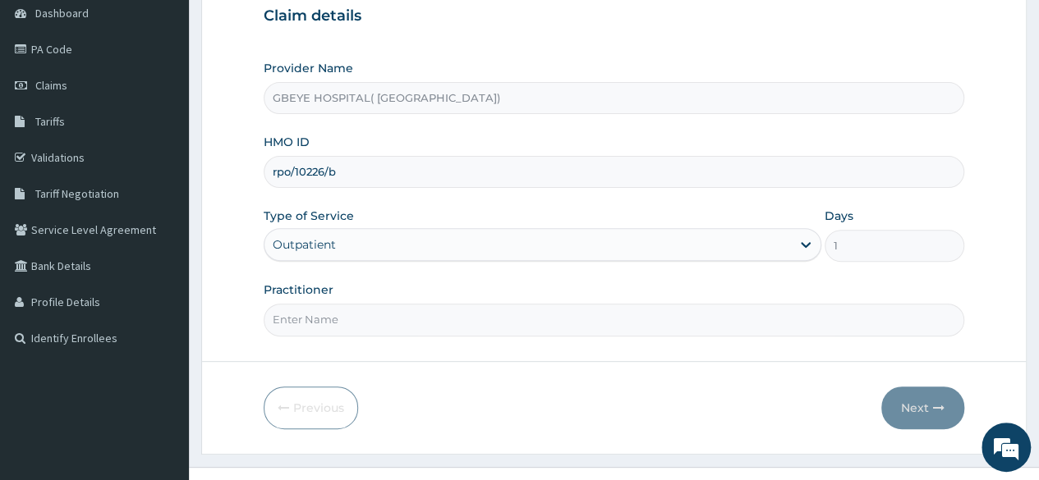
scroll to position [190, 0]
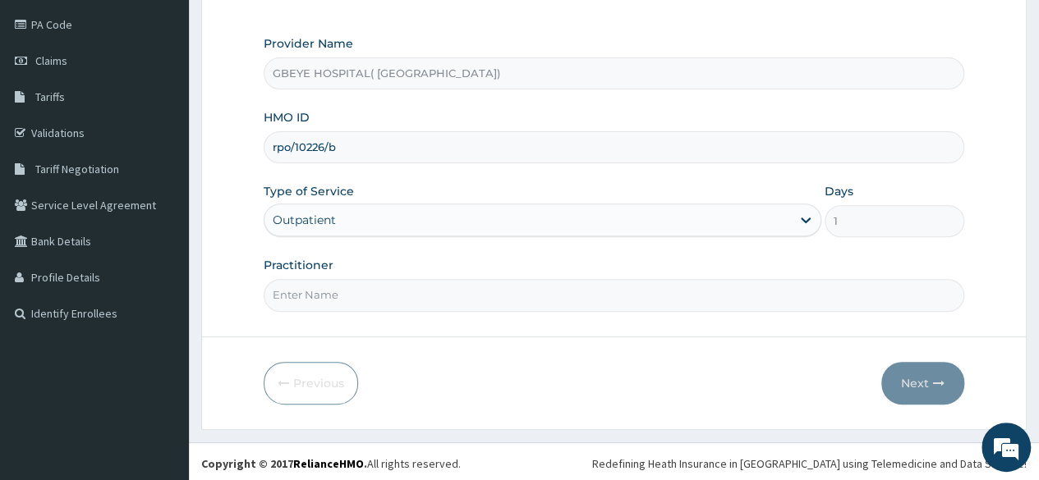
click at [708, 299] on input "Practitioner" at bounding box center [614, 295] width 700 height 32
type input "DANAGOGO"
click at [945, 378] on button "Next" at bounding box center [922, 383] width 83 height 43
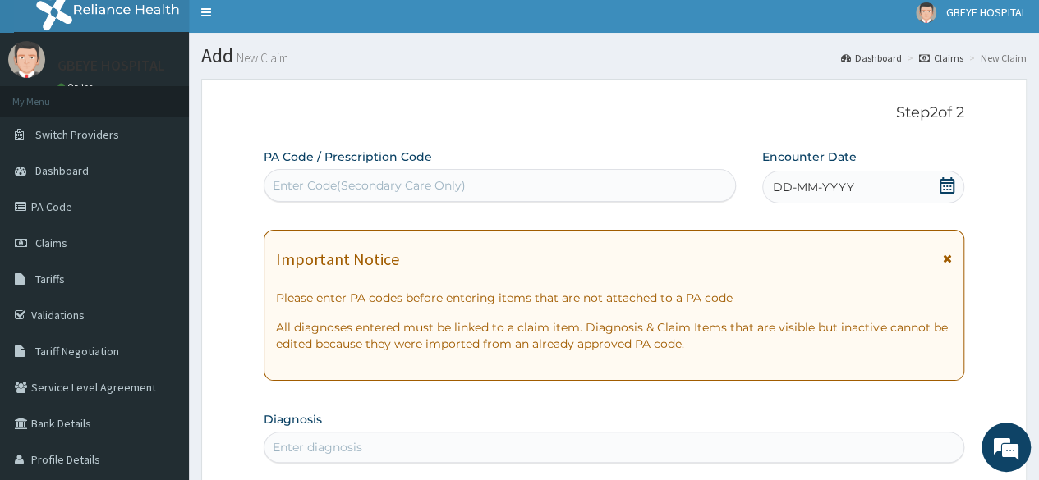
scroll to position [7, 0]
click at [947, 187] on icon at bounding box center [946, 186] width 15 height 16
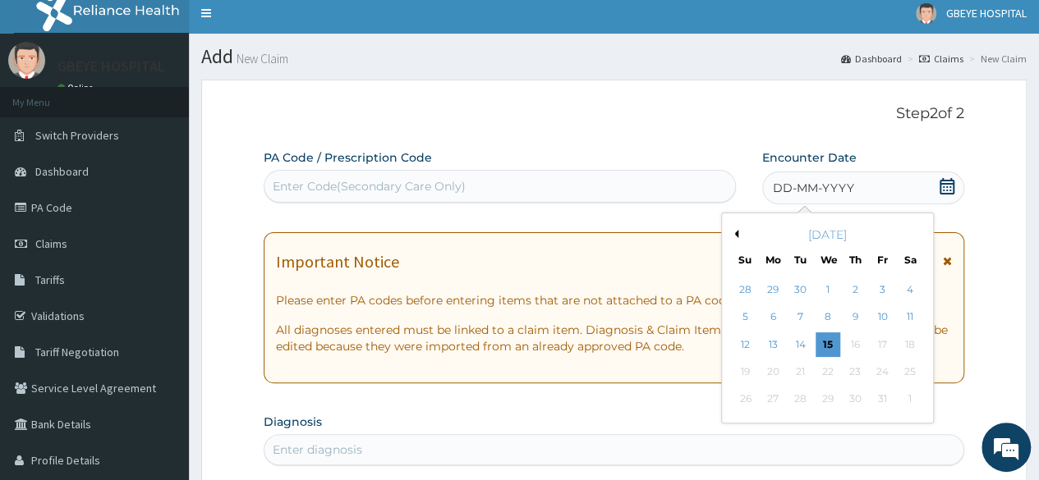
click at [798, 321] on div "7" at bounding box center [799, 317] width 25 height 25
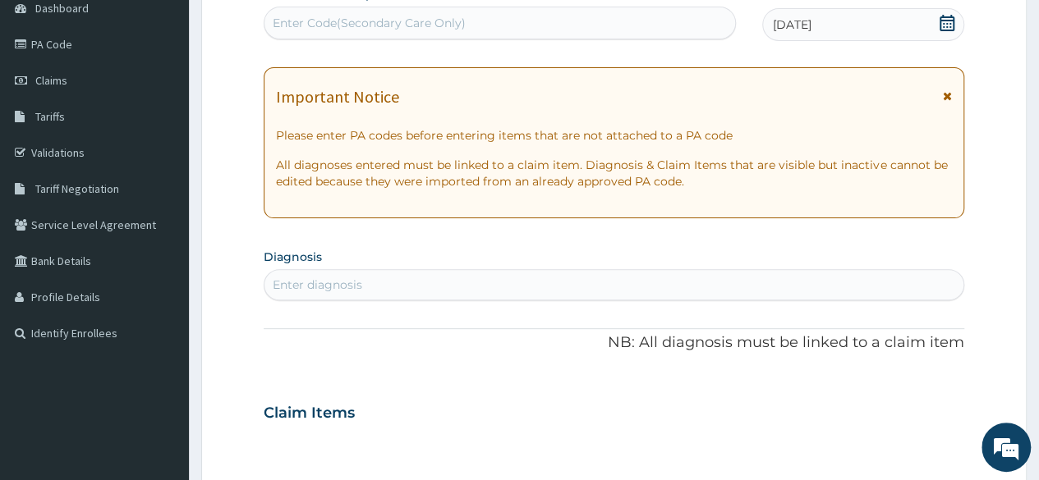
scroll to position [188, 0]
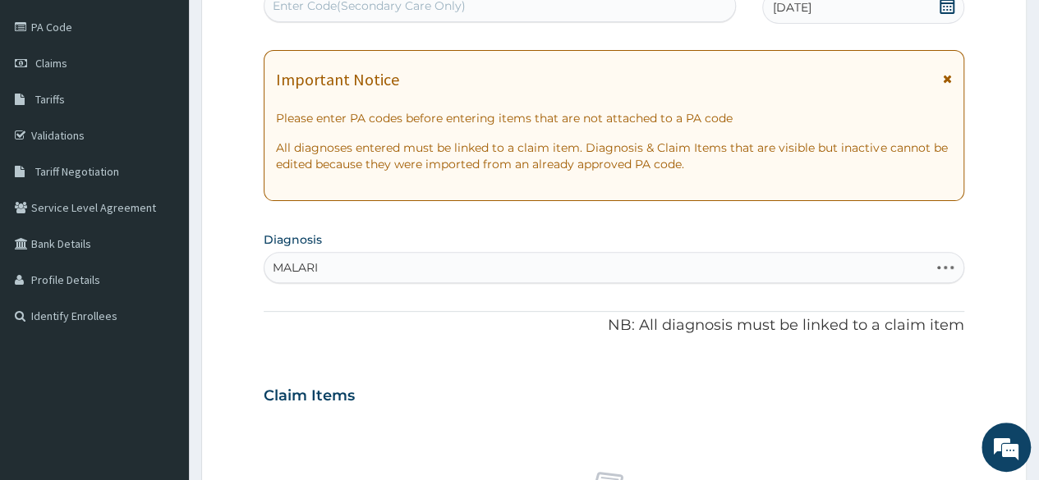
type input "MALARIA"
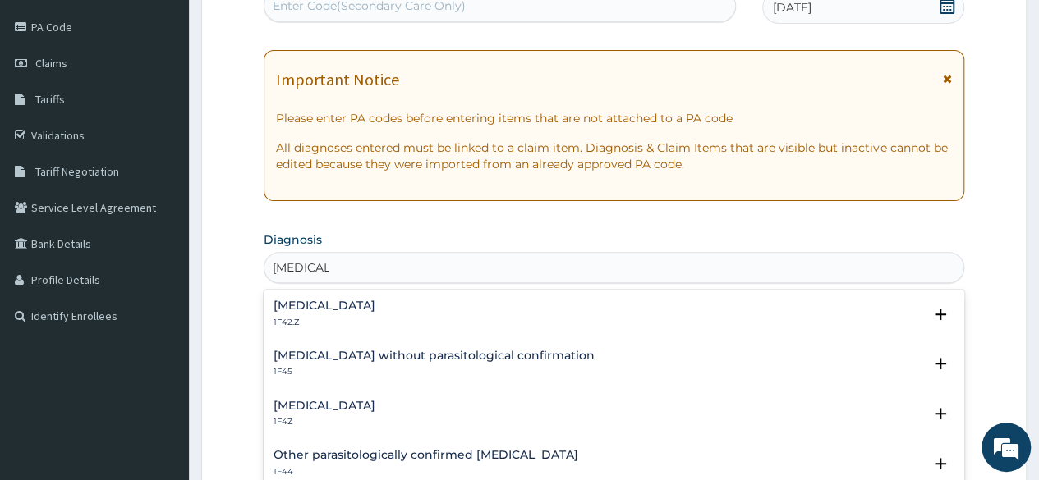
click at [329, 409] on h4 "Malaria, unspecified" at bounding box center [324, 406] width 102 height 12
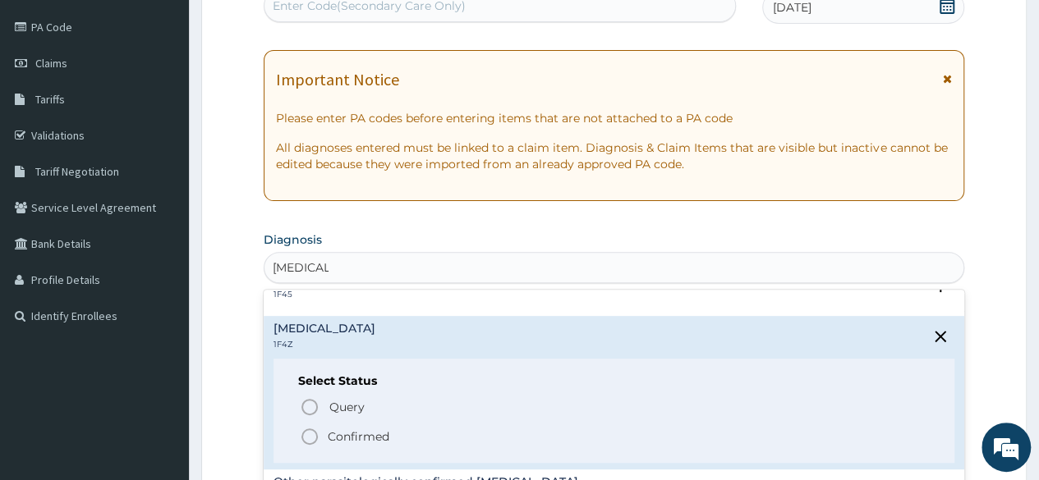
scroll to position [126, 0]
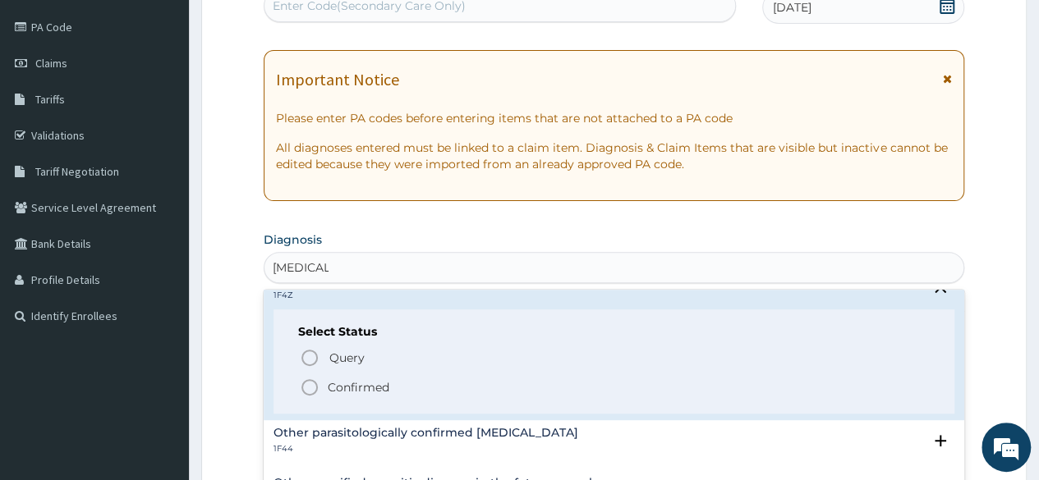
click at [302, 388] on circle "status option filled" at bounding box center [309, 387] width 15 height 15
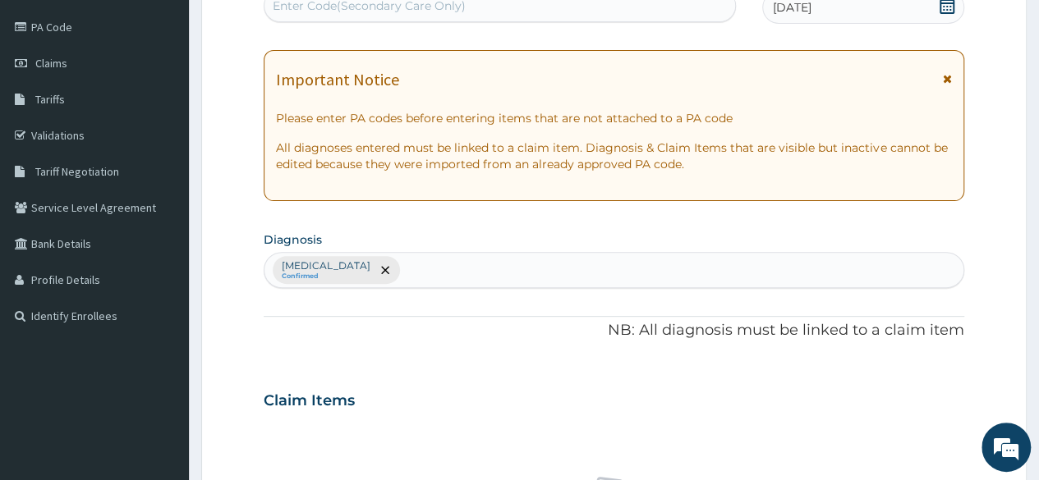
click at [457, 331] on p "NB: All diagnosis must be linked to a claim item" at bounding box center [614, 330] width 700 height 21
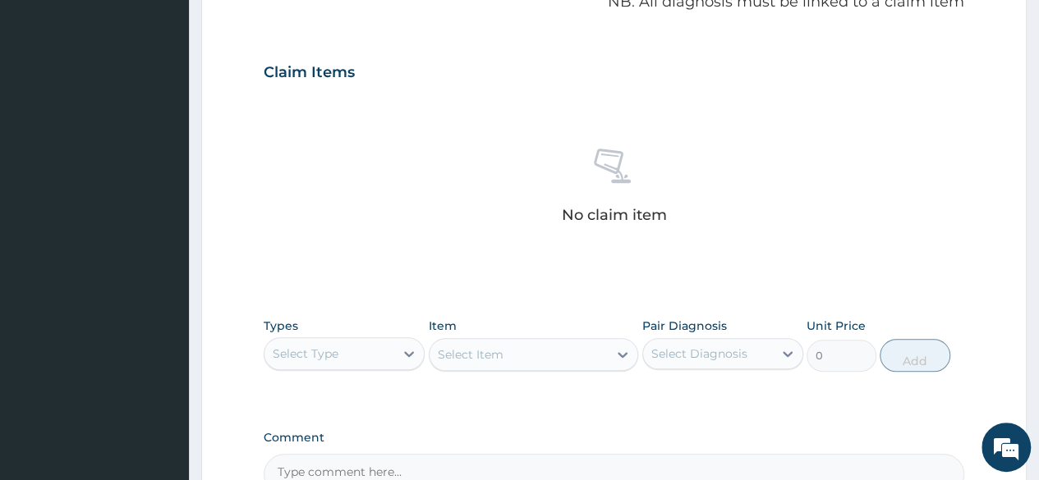
scroll to position [549, 0]
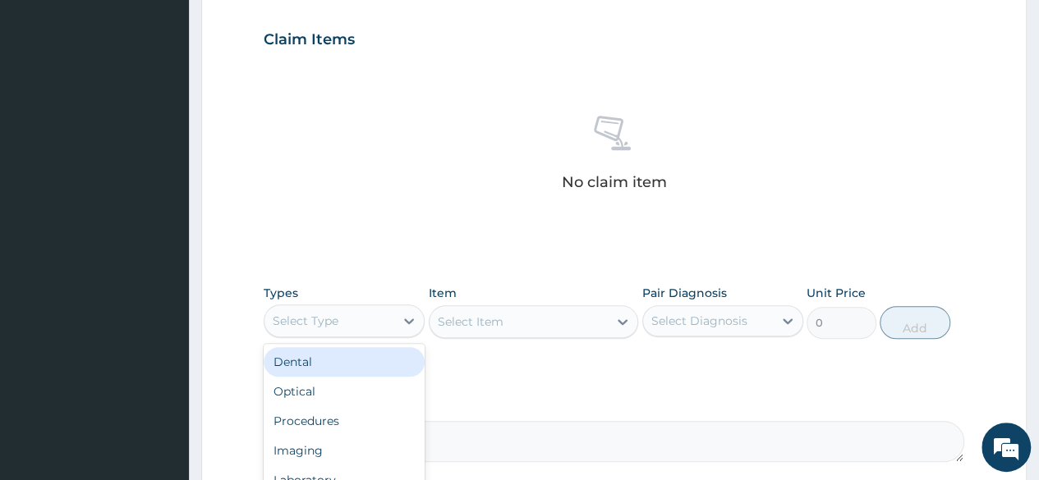
click at [409, 321] on icon at bounding box center [409, 322] width 10 height 6
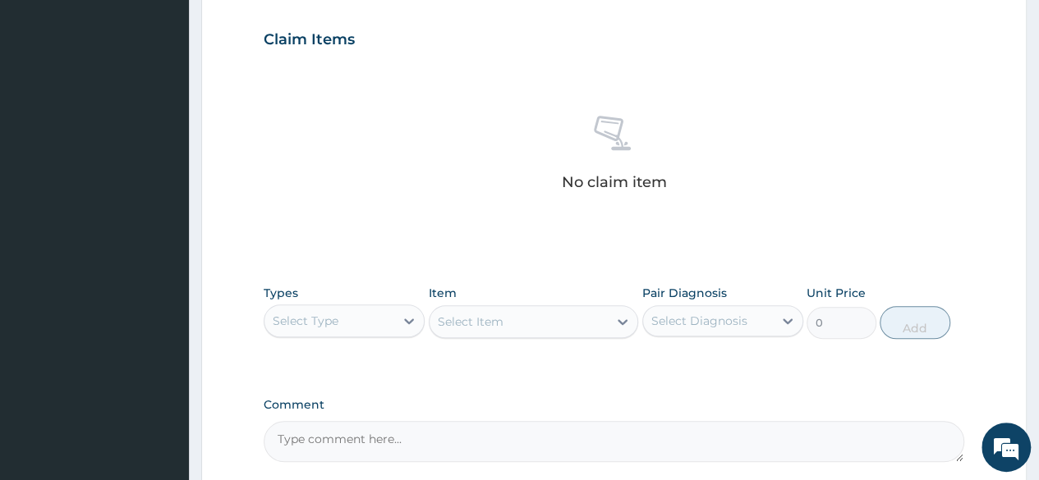
click at [473, 350] on div "Types Select Type Item Select Item Pair Diagnosis Select Diagnosis Unit Price 0…" at bounding box center [614, 324] width 700 height 95
click at [501, 166] on div "No claim item" at bounding box center [614, 156] width 700 height 189
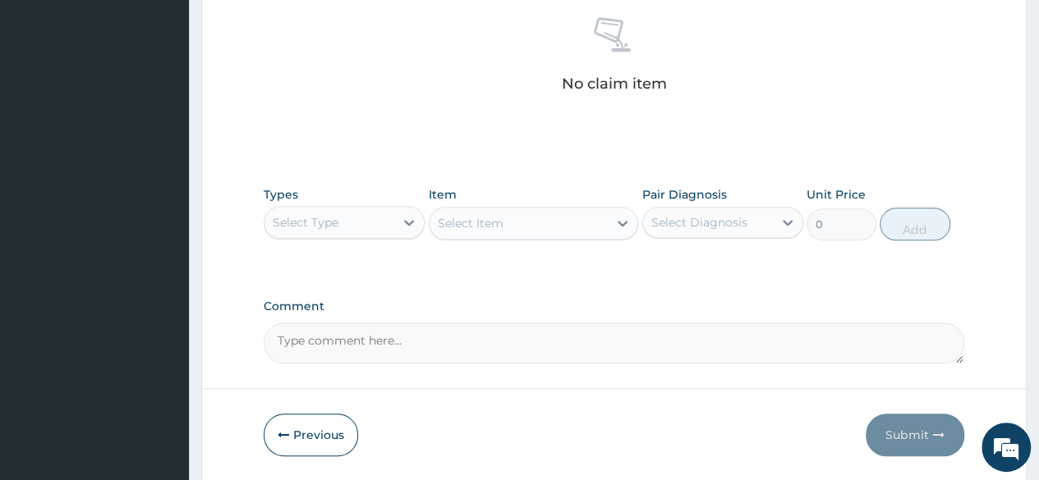
scroll to position [681, 0]
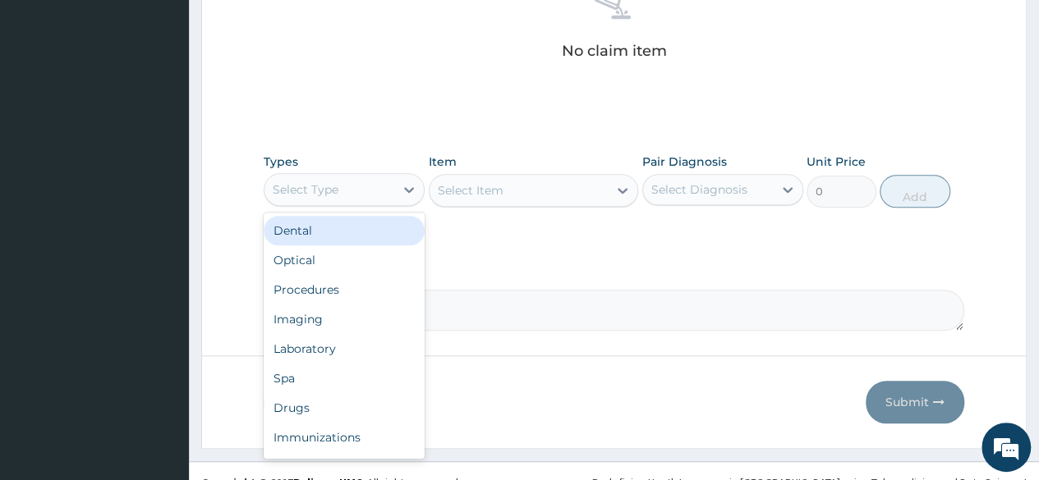
click at [416, 195] on icon at bounding box center [409, 189] width 16 height 16
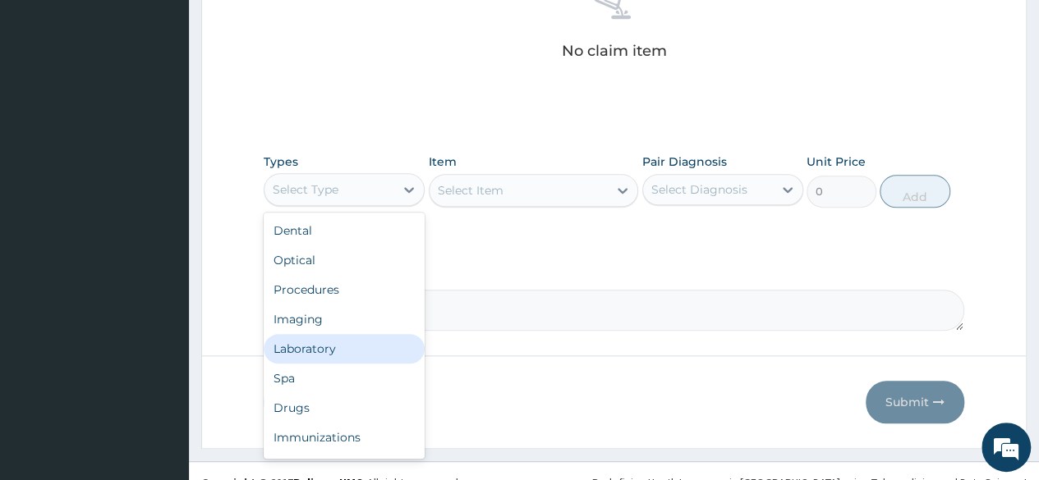
click at [346, 337] on div "Laboratory" at bounding box center [344, 349] width 161 height 30
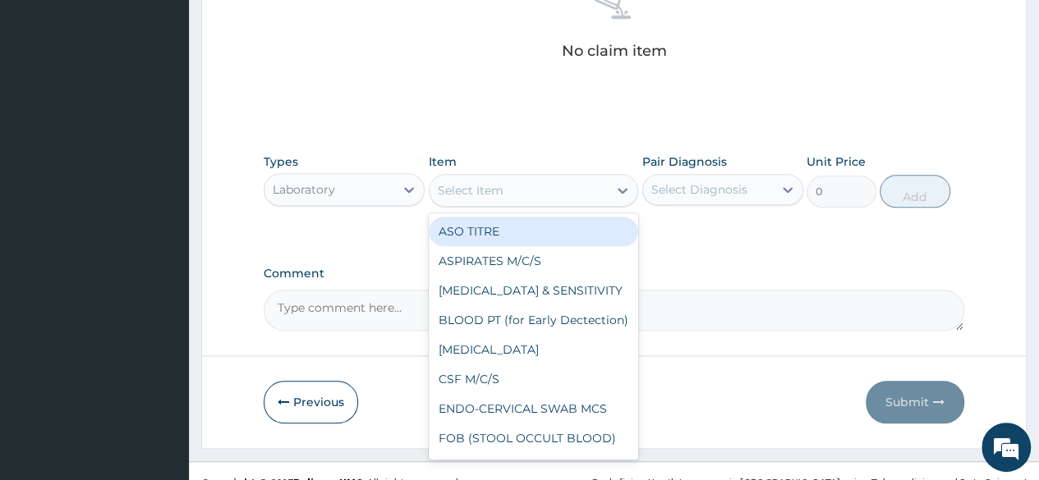
click at [622, 186] on icon at bounding box center [622, 190] width 16 height 16
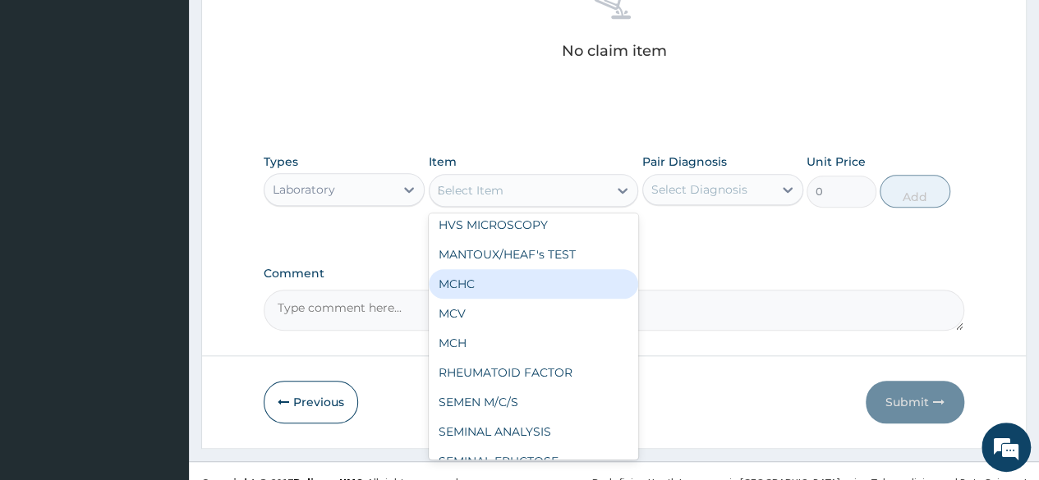
scroll to position [0, 0]
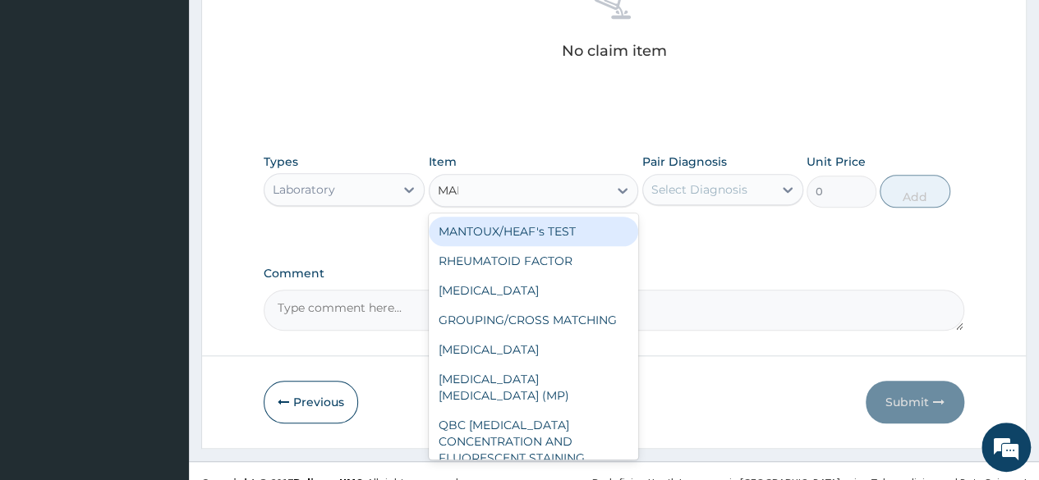
type input "MALA"
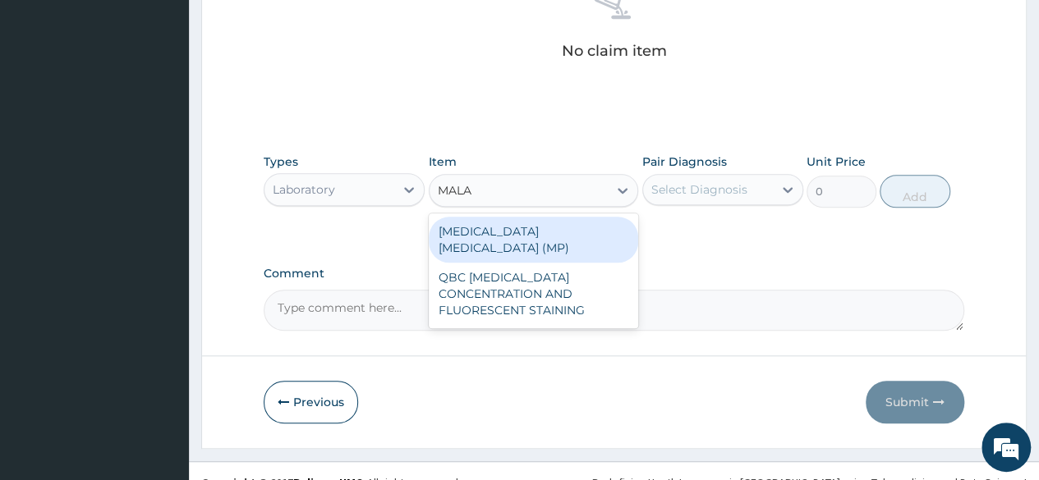
click at [539, 225] on div "MALARIA PARASITE (MP)" at bounding box center [534, 240] width 210 height 46
type input "650"
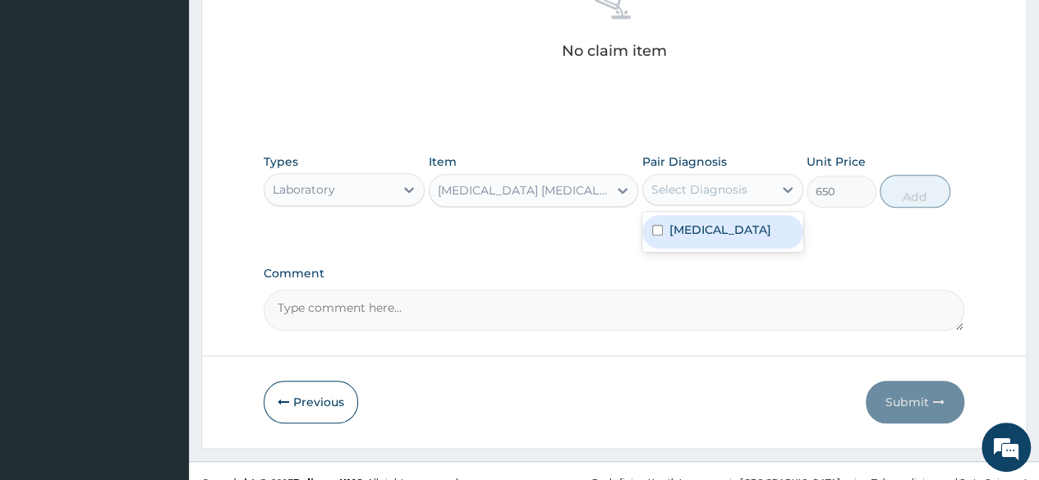
click at [766, 195] on div "Select Diagnosis" at bounding box center [708, 190] width 130 height 26
click at [655, 230] on input "checkbox" at bounding box center [657, 230] width 11 height 11
checkbox input "true"
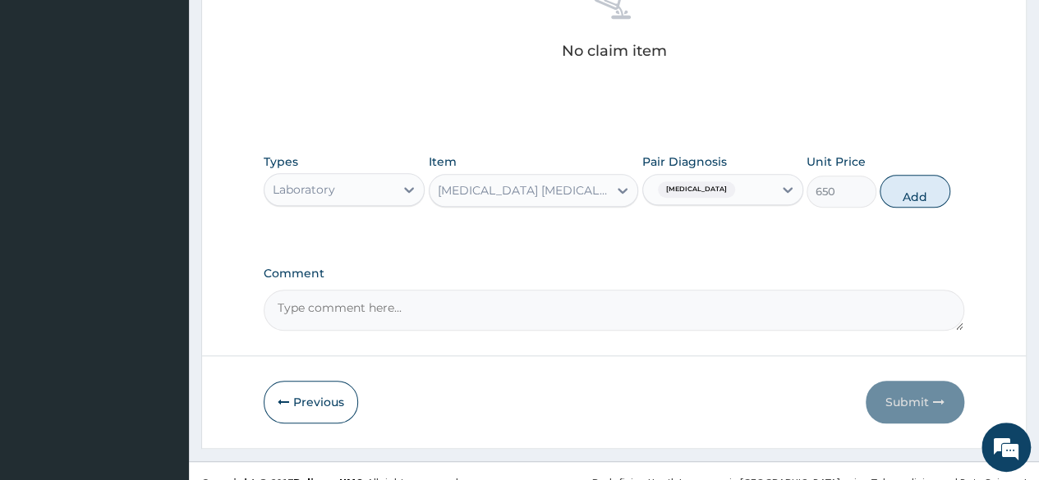
click at [900, 192] on button "Add" at bounding box center [914, 191] width 70 height 33
type input "0"
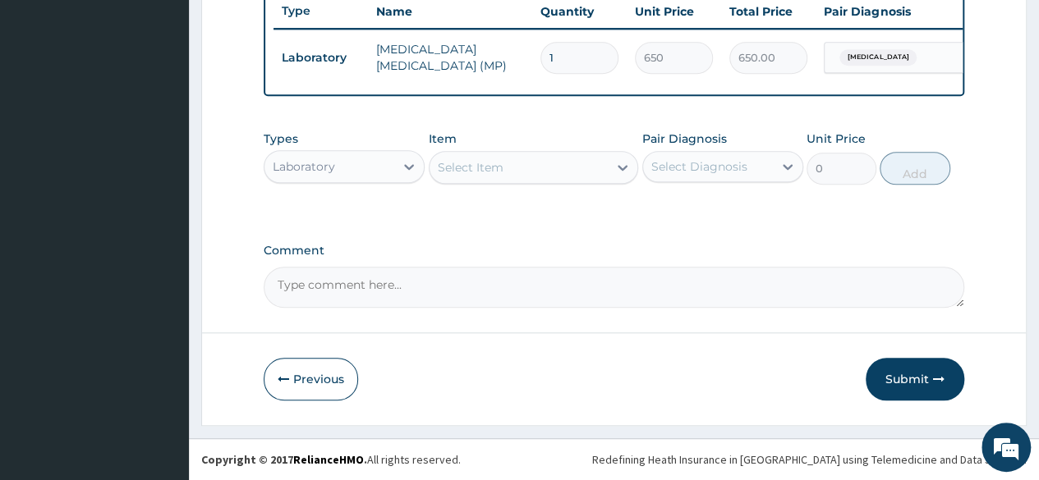
scroll to position [635, 0]
click at [665, 175] on div "Select Diagnosis" at bounding box center [699, 166] width 96 height 16
click at [657, 209] on input "checkbox" at bounding box center [657, 207] width 11 height 11
checkbox input "true"
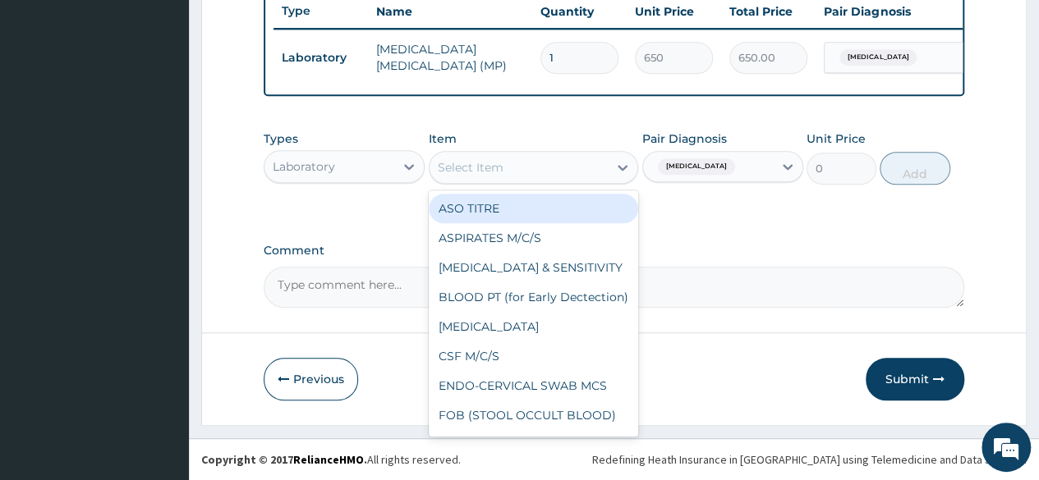
click at [551, 163] on div "Select Item" at bounding box center [518, 167] width 179 height 26
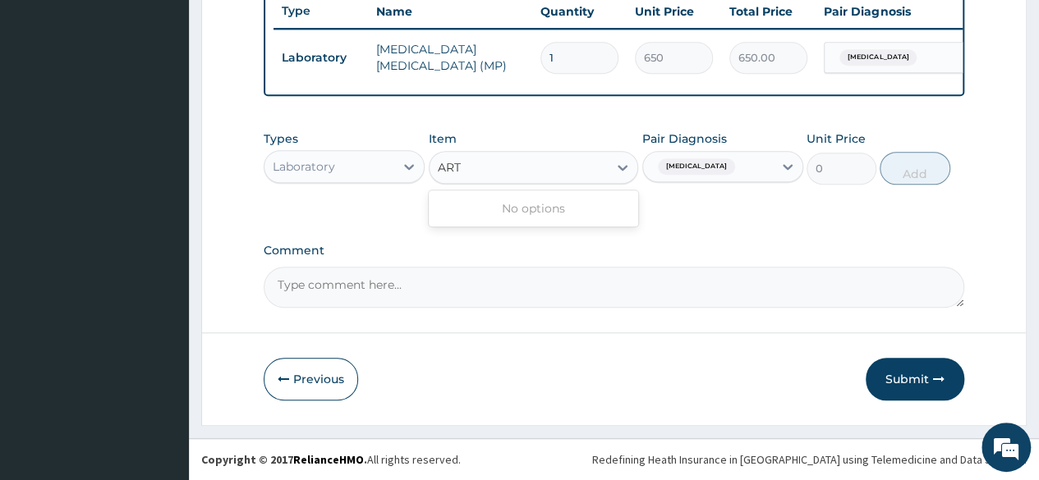
type input "ART"
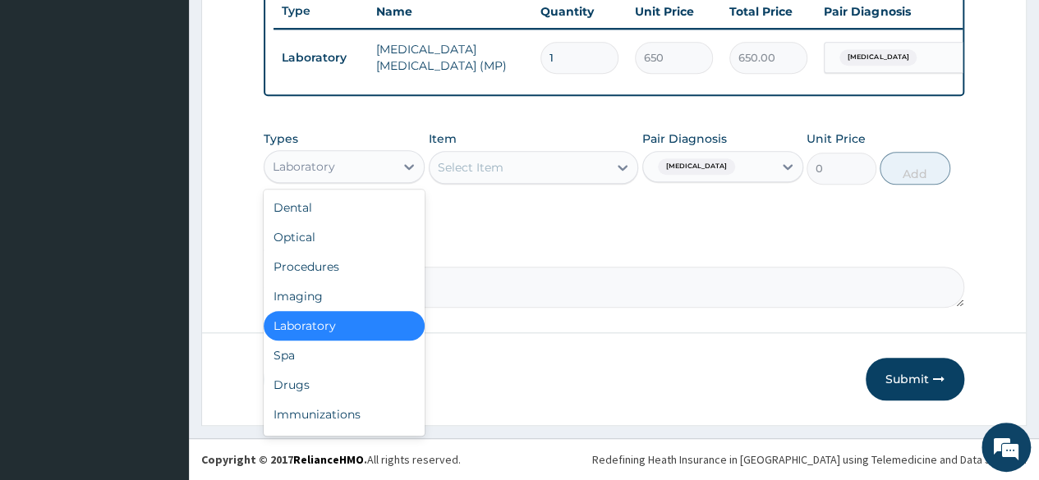
click at [419, 173] on div at bounding box center [409, 167] width 30 height 30
click at [310, 388] on div "Drugs" at bounding box center [344, 385] width 161 height 30
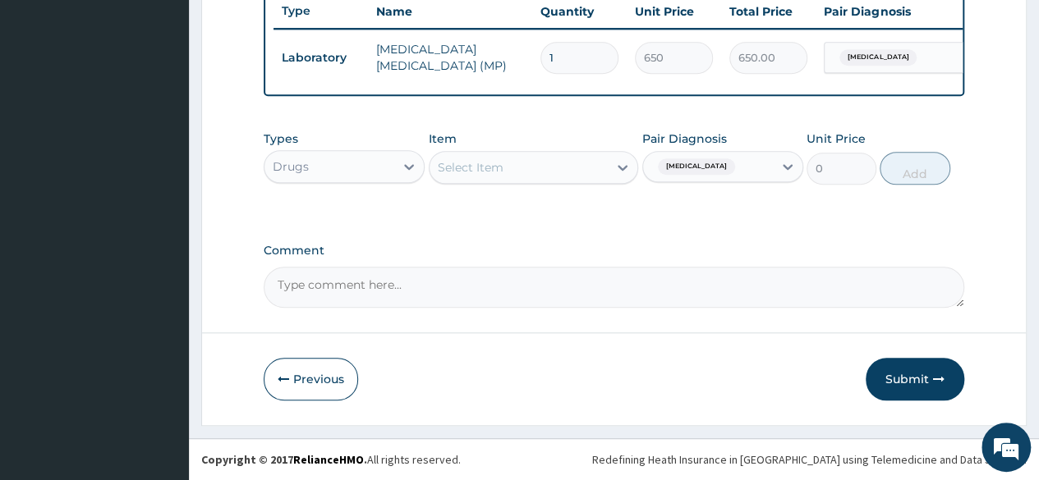
click at [619, 168] on icon at bounding box center [622, 168] width 10 height 6
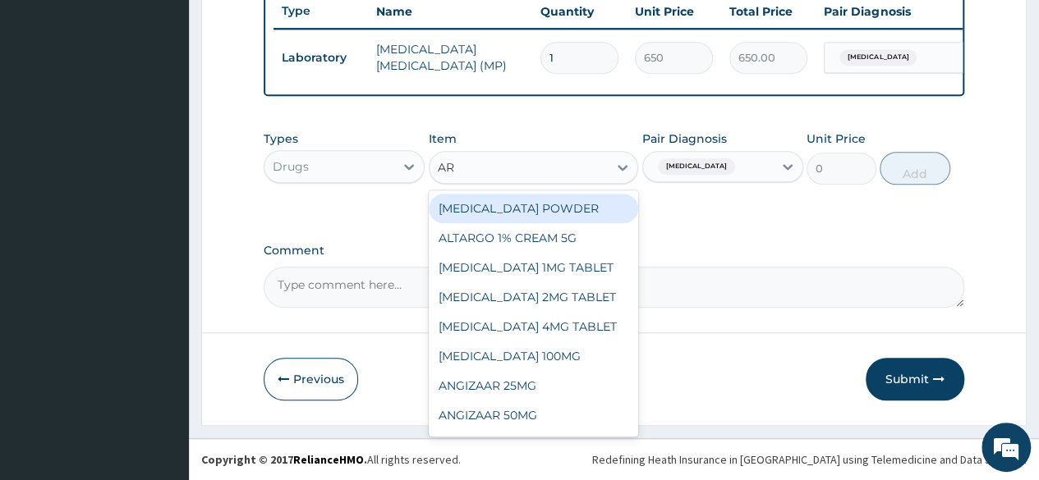
type input "ART"
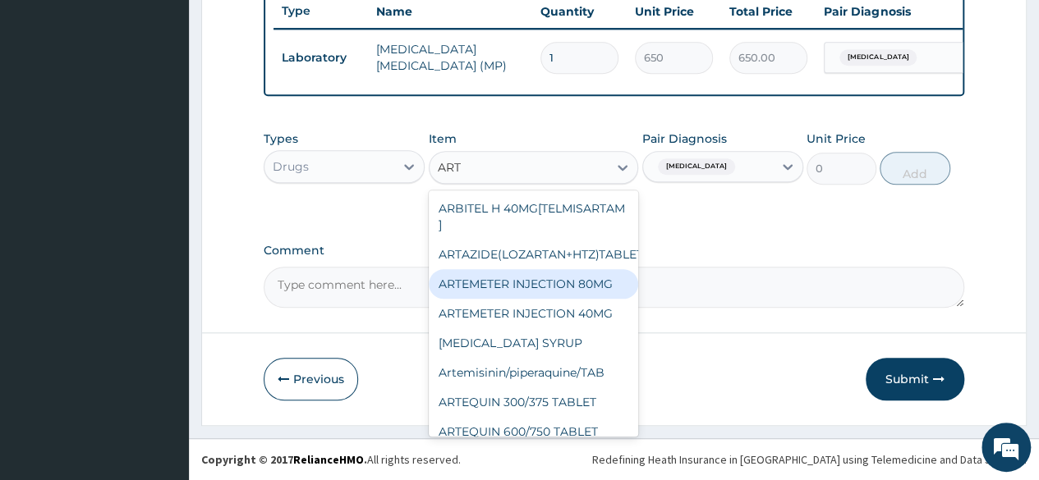
click at [527, 291] on div "ARTEMETER INJECTION 80MG" at bounding box center [534, 284] width 210 height 30
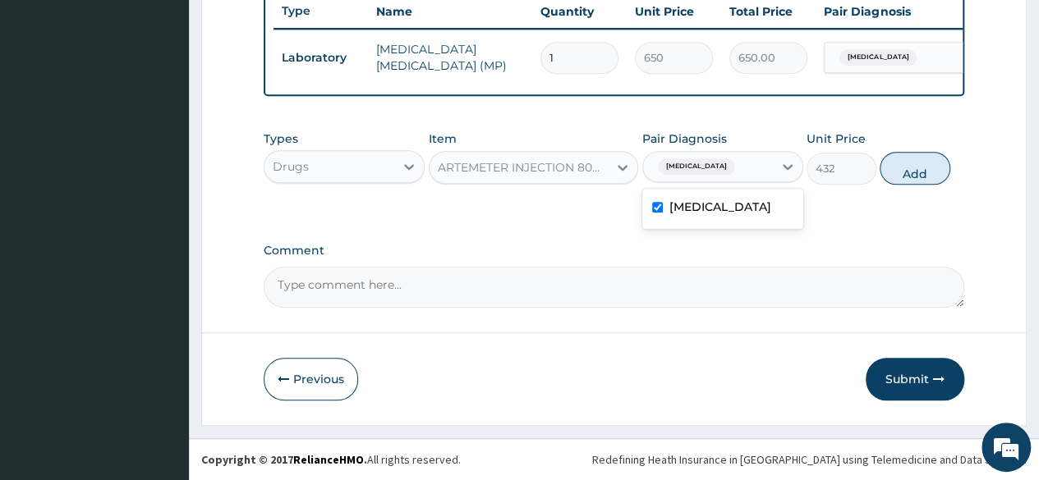
click at [790, 173] on icon at bounding box center [787, 166] width 16 height 16
click at [557, 167] on div "ARTEMETER INJECTION 80MG" at bounding box center [524, 167] width 172 height 16
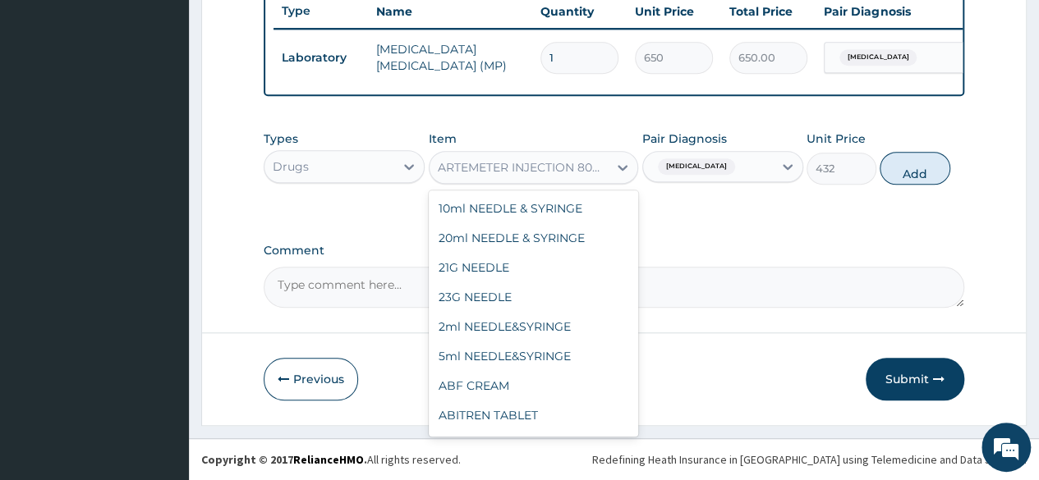
scroll to position [4250, 0]
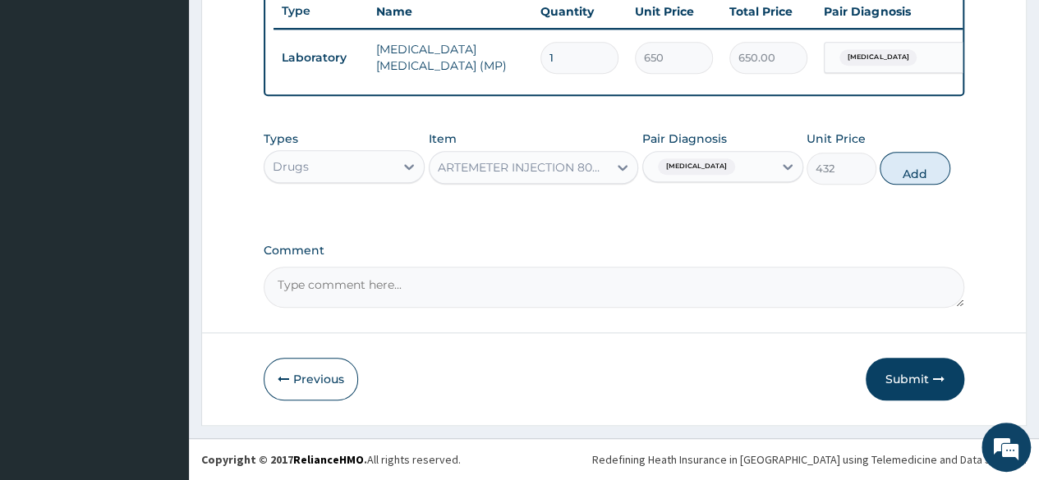
click at [917, 173] on button "Add" at bounding box center [914, 168] width 70 height 33
type input "0"
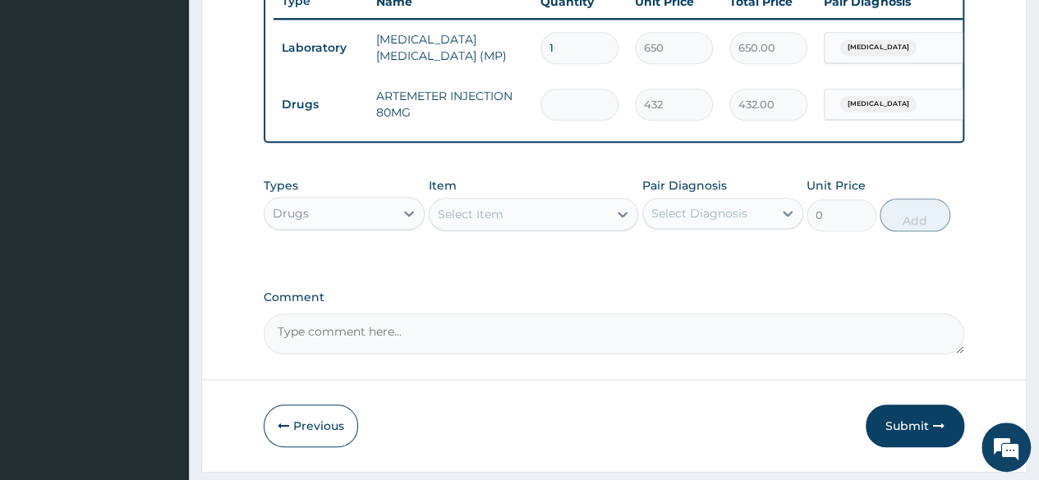
type input "0.00"
type input "6"
type input "2592.00"
type input "6"
click at [471, 211] on div "Select Item" at bounding box center [534, 214] width 210 height 33
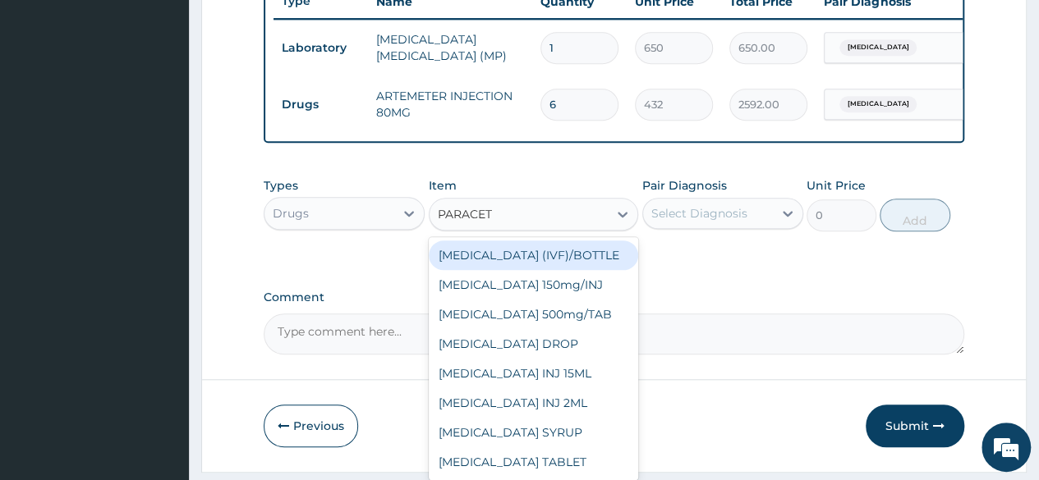
type input "PARACETA"
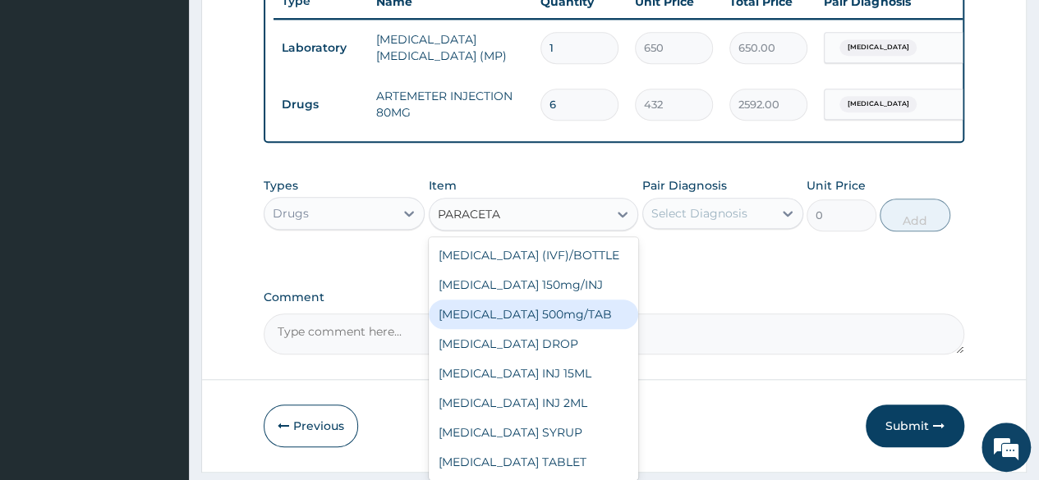
click at [553, 320] on div "PARACETAMOL 500mg/TAB" at bounding box center [534, 315] width 210 height 30
type input "13"
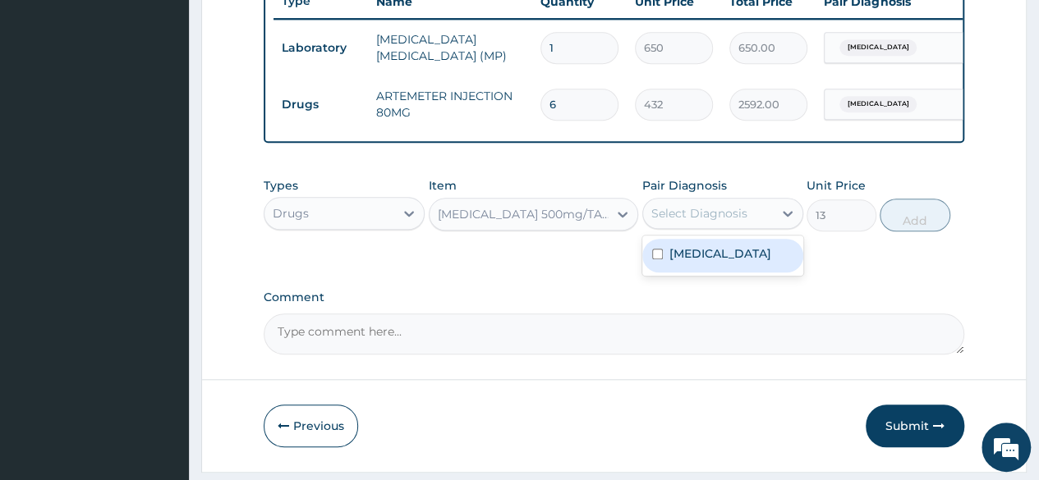
click at [772, 227] on div "Select Diagnosis" at bounding box center [708, 213] width 130 height 26
click at [702, 262] on label "Malaria, unspecified" at bounding box center [720, 253] width 102 height 16
checkbox input "true"
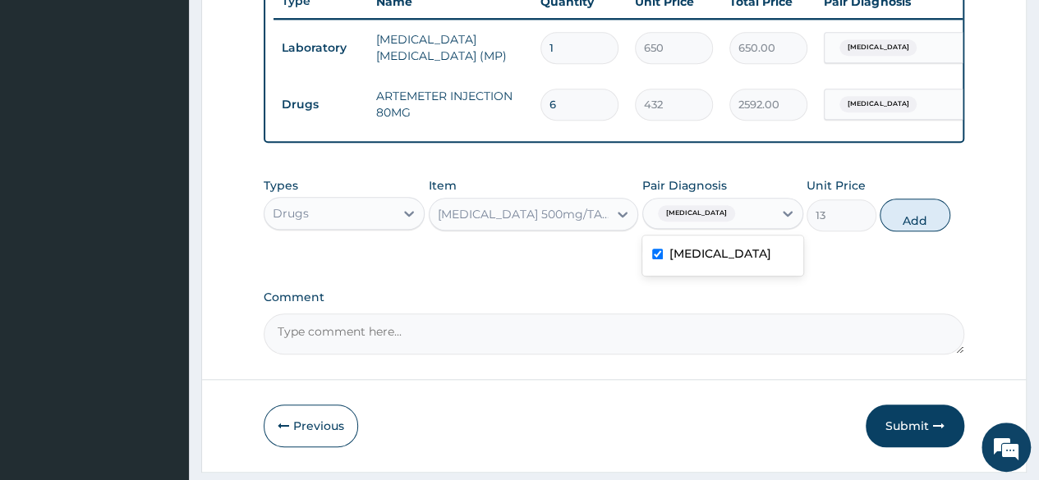
click at [929, 223] on button "Add" at bounding box center [914, 215] width 70 height 33
type input "0"
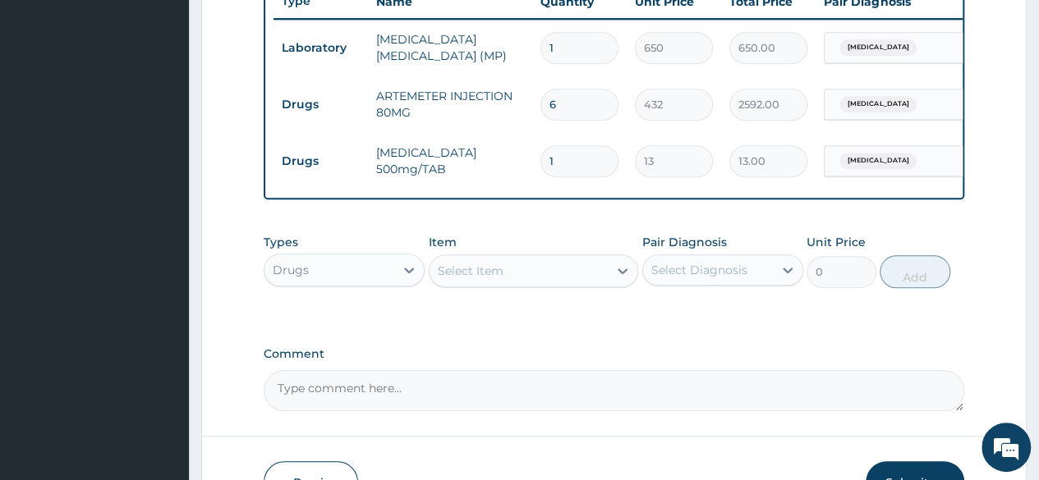
type input "18"
type input "234.00"
type input "18"
click at [478, 284] on div "Select Item" at bounding box center [518, 271] width 179 height 26
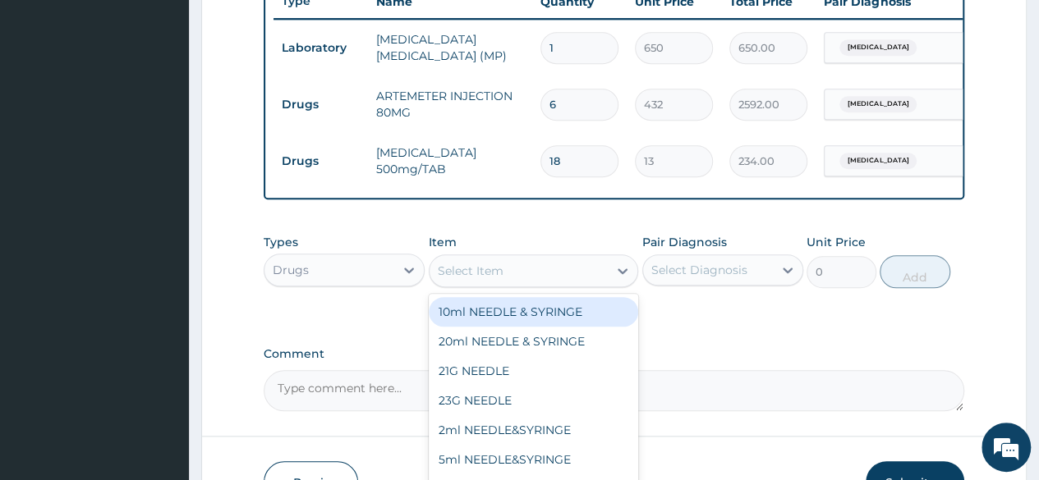
click at [727, 360] on label "Comment" at bounding box center [614, 354] width 700 height 14
click at [727, 370] on textarea "Comment" at bounding box center [614, 390] width 700 height 41
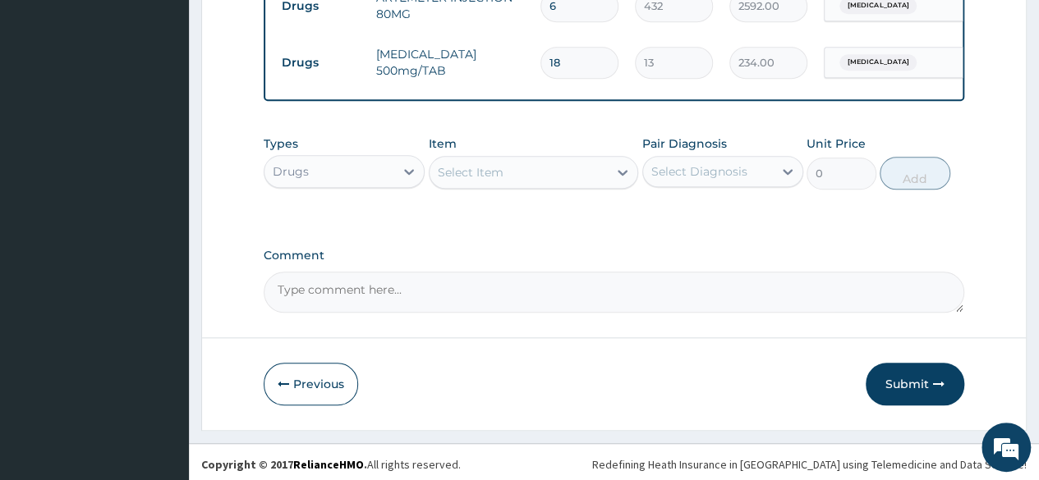
scroll to position [749, 0]
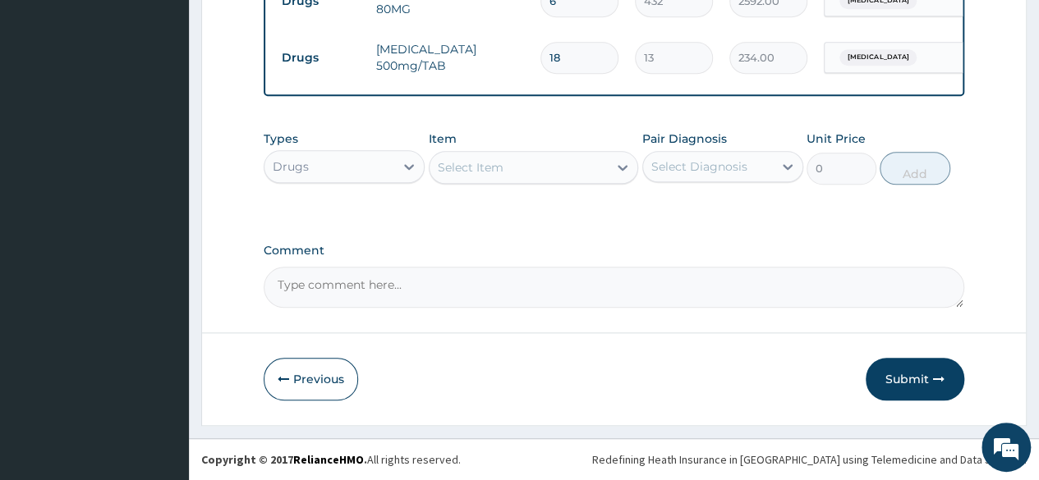
click at [903, 377] on button "Submit" at bounding box center [914, 379] width 99 height 43
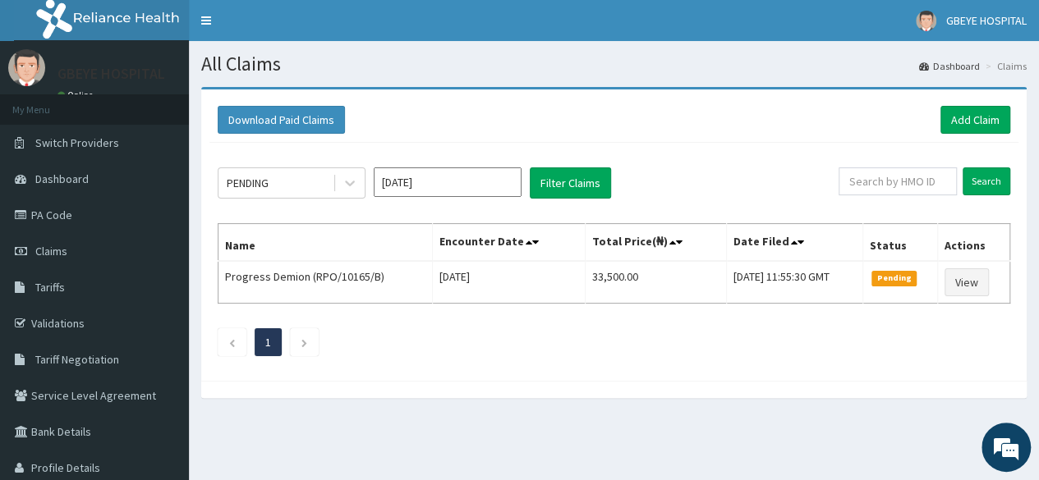
click at [479, 185] on input "[DATE]" at bounding box center [448, 182] width 148 height 30
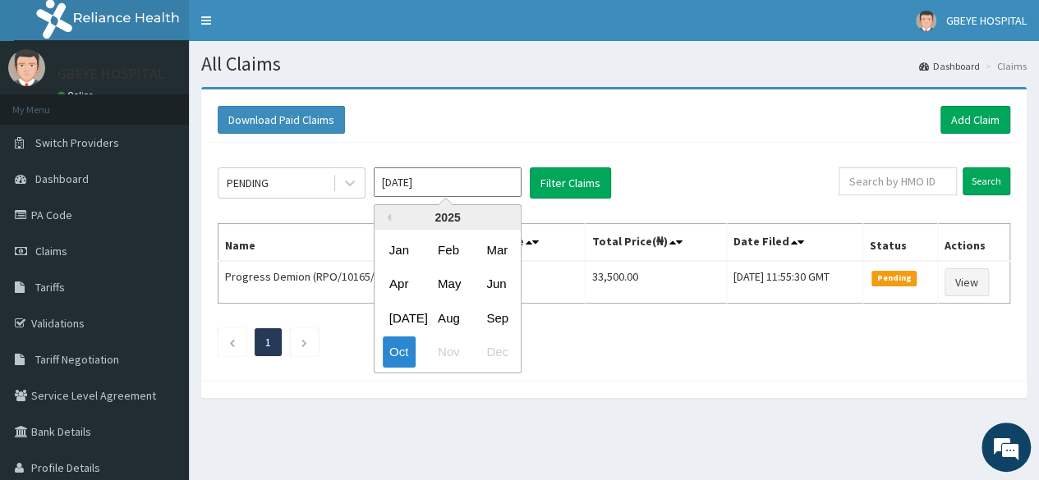
click at [402, 356] on div "Oct" at bounding box center [399, 352] width 33 height 30
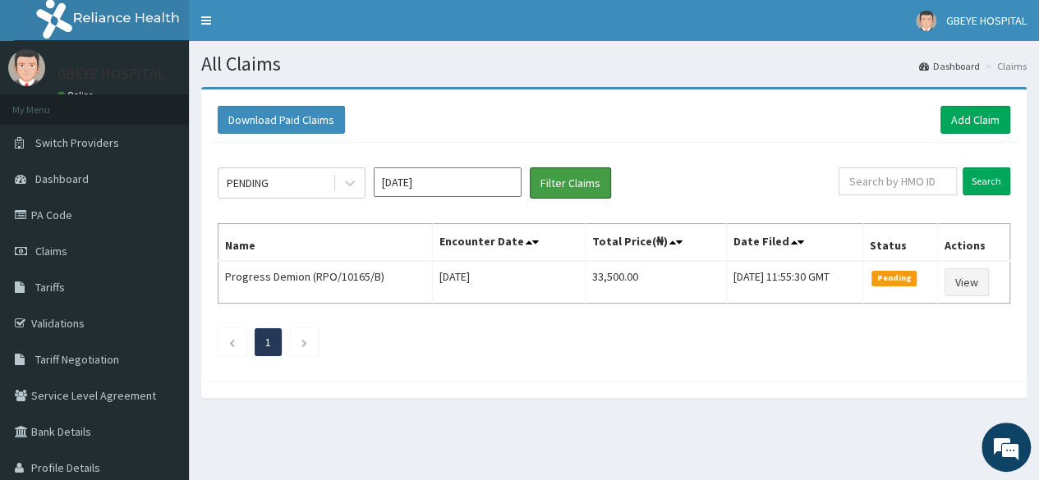
click at [565, 193] on button "Filter Claims" at bounding box center [570, 182] width 81 height 31
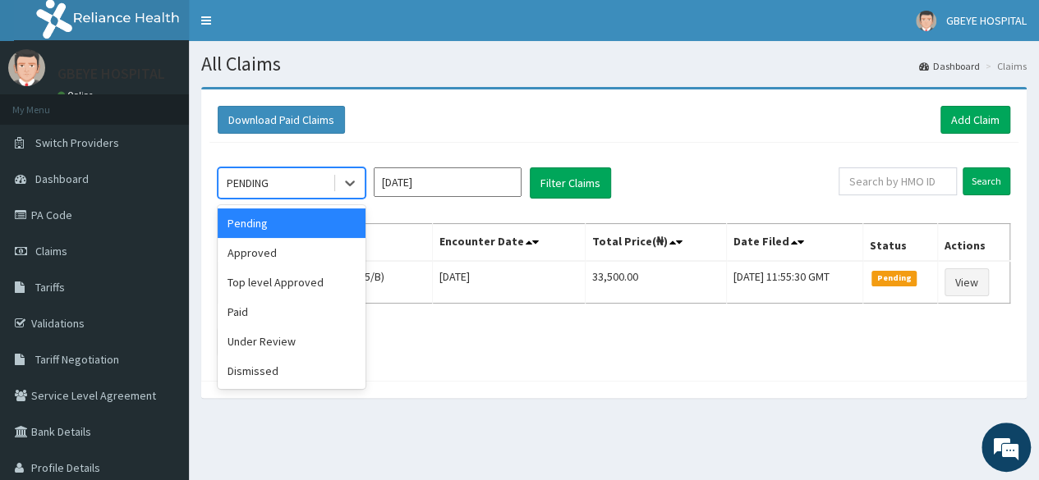
click at [312, 256] on div "Approved" at bounding box center [292, 253] width 148 height 30
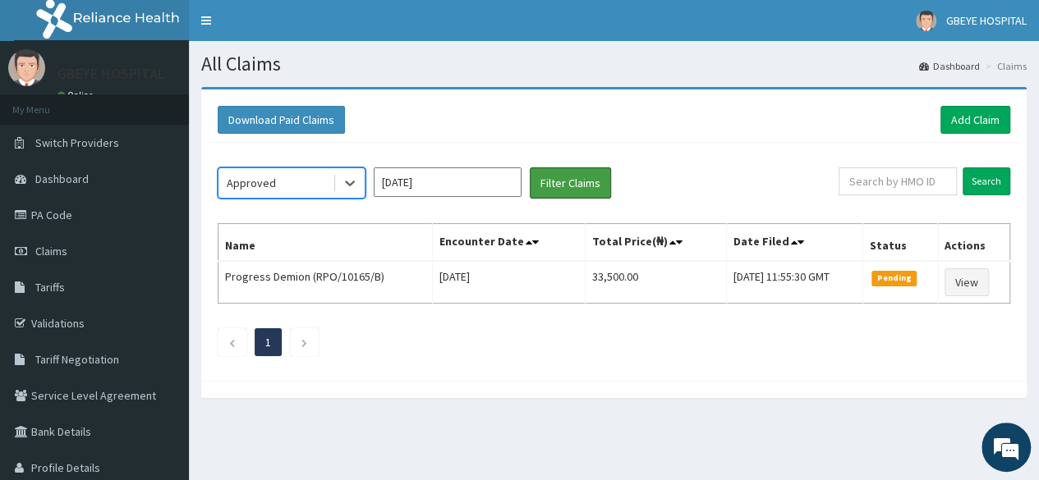
click at [573, 188] on button "Filter Claims" at bounding box center [570, 182] width 81 height 31
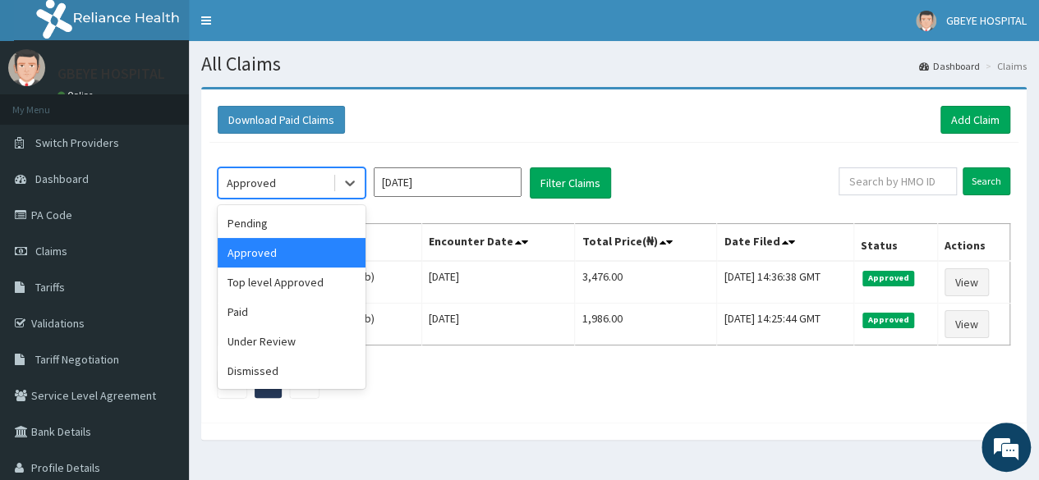
click at [344, 223] on div "Pending" at bounding box center [292, 224] width 148 height 30
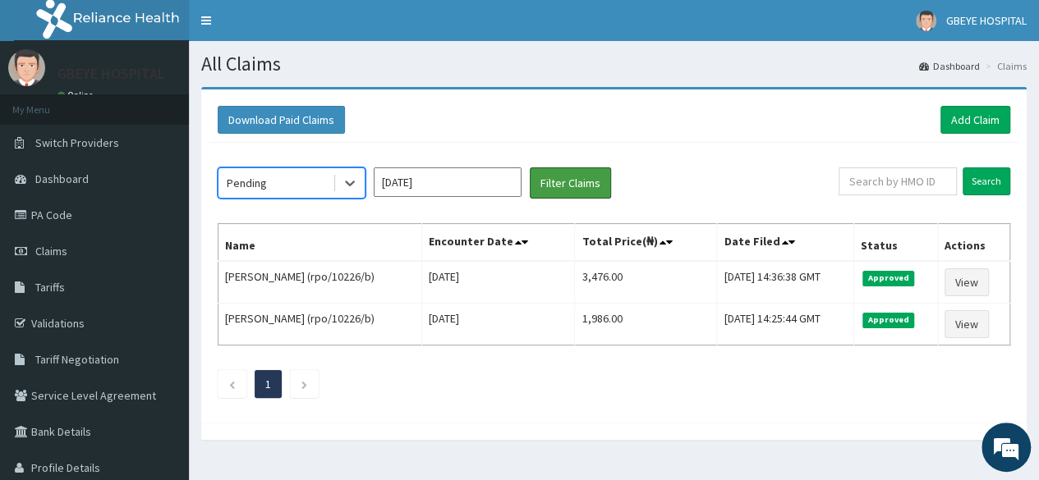
click at [581, 182] on button "Filter Claims" at bounding box center [570, 182] width 81 height 31
click at [571, 186] on button "Filter Claims" at bounding box center [570, 182] width 81 height 31
click at [581, 187] on button "Filter Claims" at bounding box center [570, 182] width 81 height 31
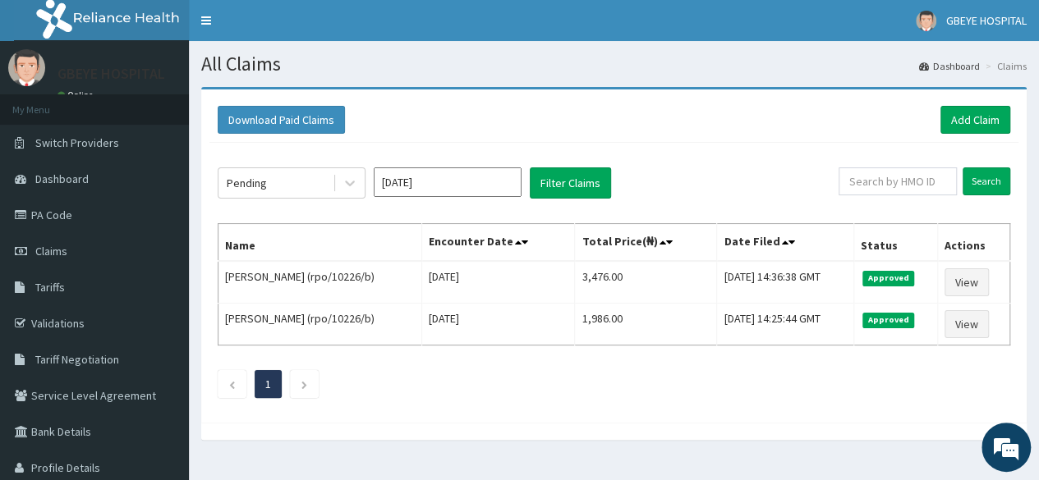
click at [504, 181] on input "[DATE]" at bounding box center [448, 182] width 148 height 30
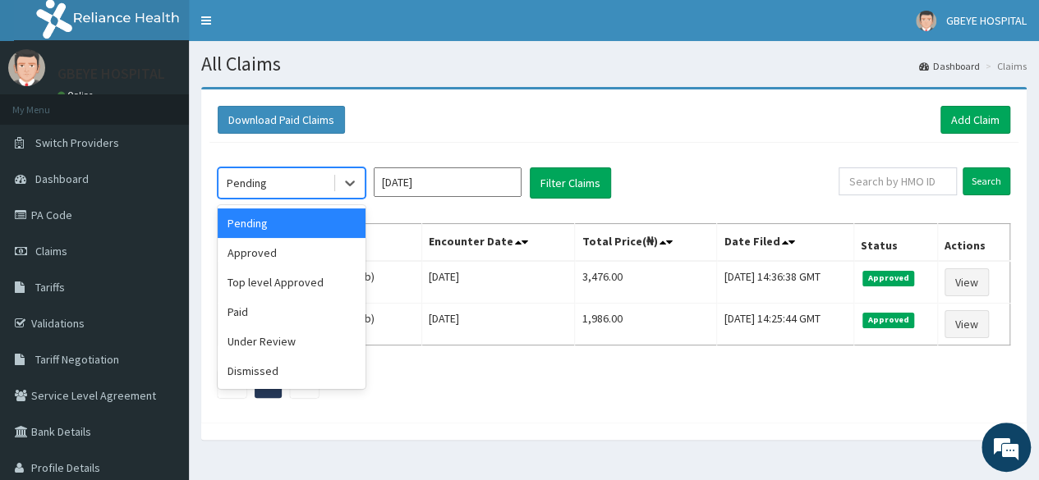
click at [322, 258] on div "Approved" at bounding box center [292, 253] width 148 height 30
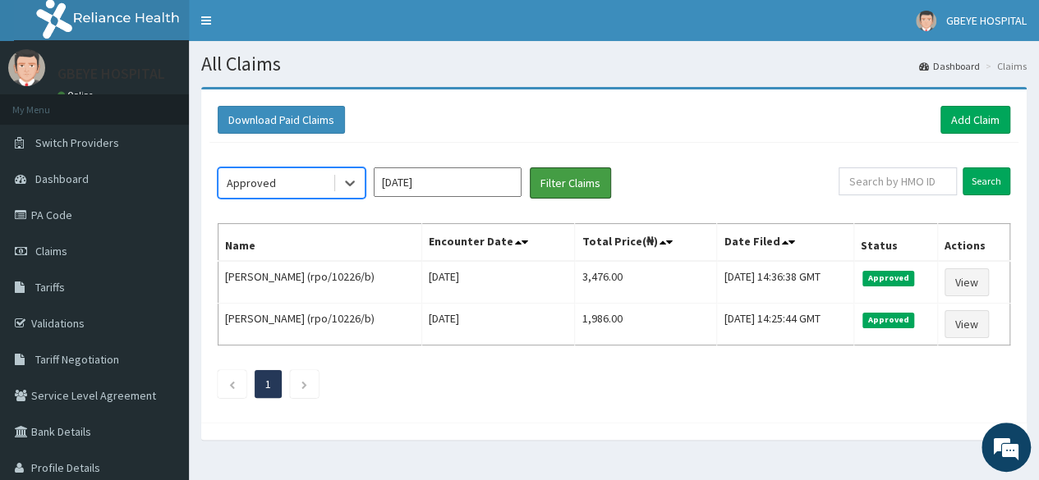
click at [557, 187] on button "Filter Claims" at bounding box center [570, 182] width 81 height 31
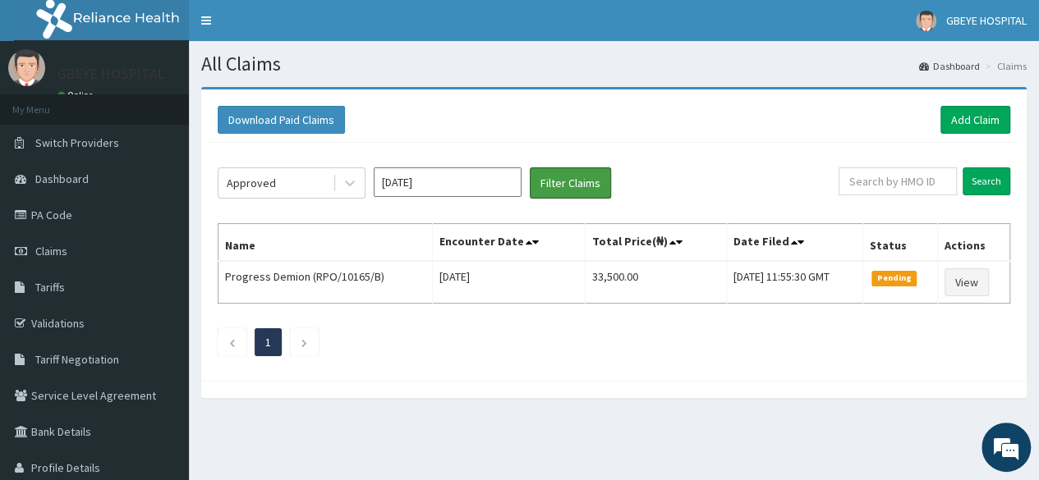
click at [568, 183] on button "Filter Claims" at bounding box center [570, 182] width 81 height 31
